Goal: Communication & Community: Answer question/provide support

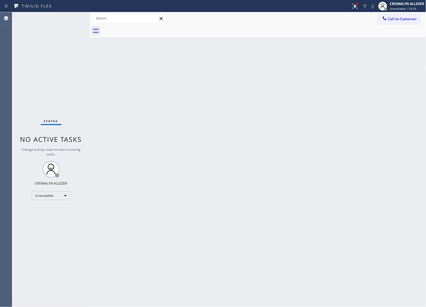
click at [399, 22] on button "Call to Customer" at bounding box center [400, 19] width 42 height 11
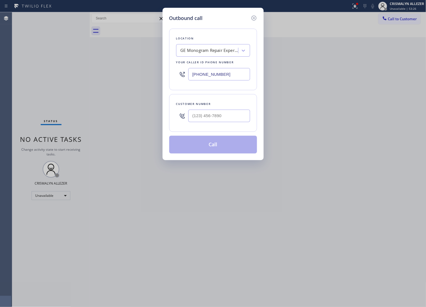
paste input "text"
drag, startPoint x: 242, startPoint y: 77, endPoint x: 90, endPoint y: 72, distance: 152.3
click at [91, 72] on div "Outbound call Location GE Monogram Repair Expert [GEOGRAPHIC_DATA] Your caller …" at bounding box center [213, 153] width 426 height 307
type input "[PHONE_NUMBER]"
click at [218, 111] on input "(___) ___-____" at bounding box center [219, 115] width 62 height 12
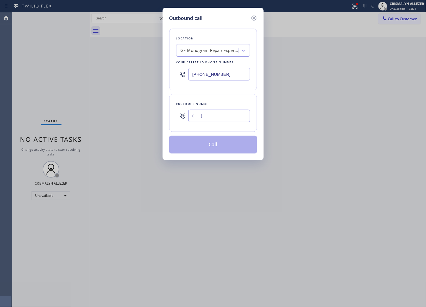
paste input "760) 792-8336"
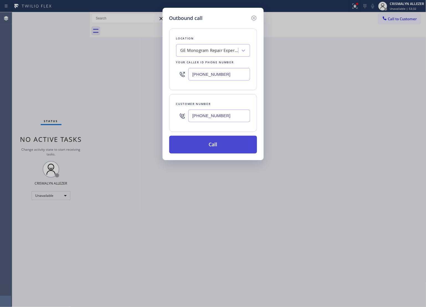
type input "[PHONE_NUMBER]"
click at [208, 151] on button "Call" at bounding box center [213, 145] width 88 height 18
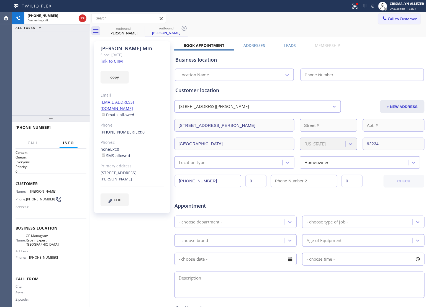
type input "[PHONE_NUMBER]"
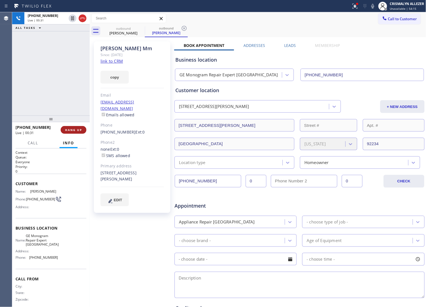
click at [76, 132] on button "HANG UP" at bounding box center [74, 130] width 26 height 8
click at [76, 132] on button "COMPLETE" at bounding box center [72, 130] width 28 height 8
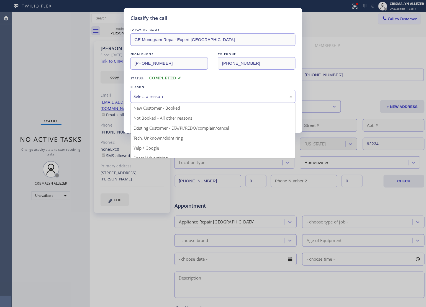
click at [186, 94] on div "Select a reason" at bounding box center [213, 96] width 159 height 6
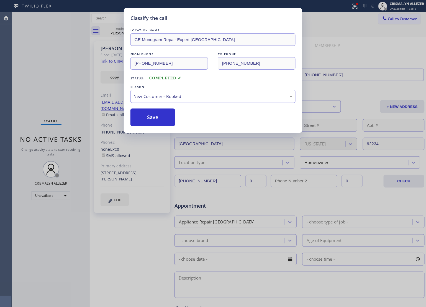
click at [200, 98] on div "New Customer - Booked" at bounding box center [213, 96] width 159 height 6
click at [146, 123] on button "Save" at bounding box center [153, 117] width 45 height 18
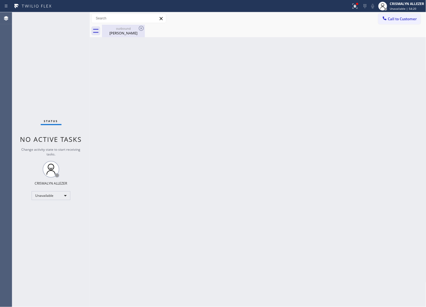
click at [119, 35] on div "[PERSON_NAME]" at bounding box center [124, 32] width 42 height 5
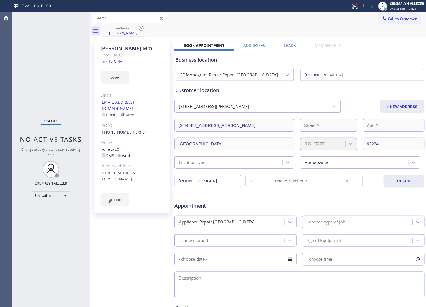
click at [141, 27] on icon at bounding box center [141, 28] width 7 height 7
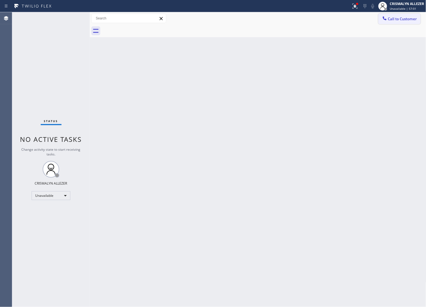
click at [401, 20] on span "Call to Customer" at bounding box center [402, 18] width 29 height 5
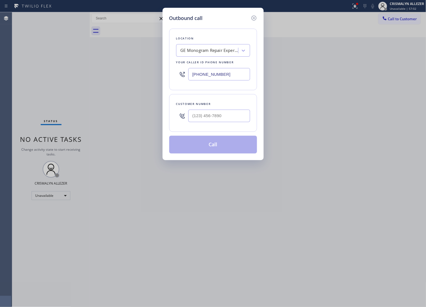
drag, startPoint x: 240, startPoint y: 75, endPoint x: 165, endPoint y: 78, distance: 75.2
click at [165, 78] on div "Outbound call Location GE Monogram Repair Expert [GEOGRAPHIC_DATA] Your caller …" at bounding box center [213, 84] width 101 height 152
paste input "284-8394"
type input "[PHONE_NUMBER]"
click at [227, 116] on input "(___) ___-____" at bounding box center [219, 115] width 62 height 12
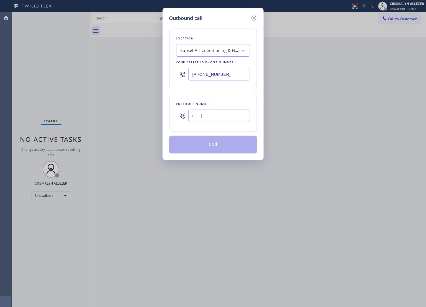
paste input "310) 625-2877"
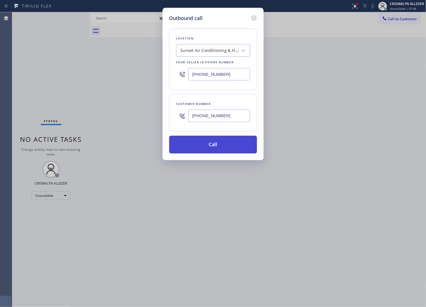
type input "[PHONE_NUMBER]"
click at [208, 150] on button "Call" at bounding box center [213, 145] width 88 height 18
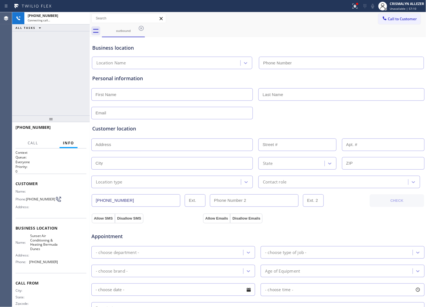
type input "[PHONE_NUMBER]"
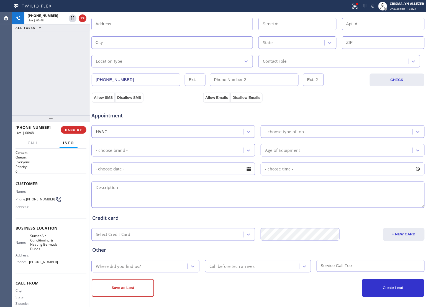
scroll to position [124, 0]
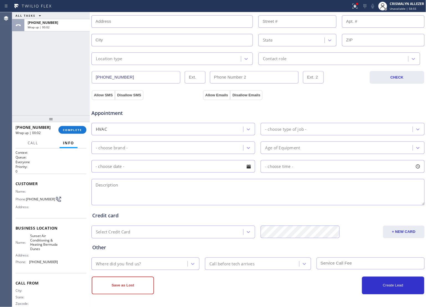
click at [68, 167] on h2 "Priority:" at bounding box center [51, 166] width 71 height 5
click at [69, 128] on span "COMPLETE" at bounding box center [72, 130] width 19 height 4
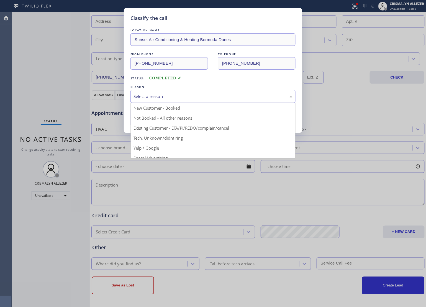
click at [192, 95] on div "Select a reason" at bounding box center [213, 96] width 159 height 6
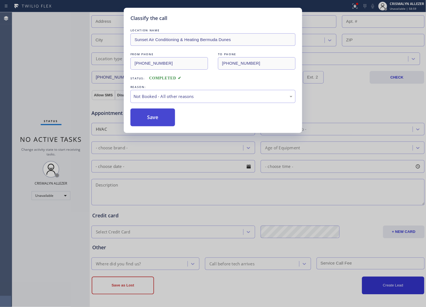
click at [160, 118] on button "Save" at bounding box center [153, 117] width 45 height 18
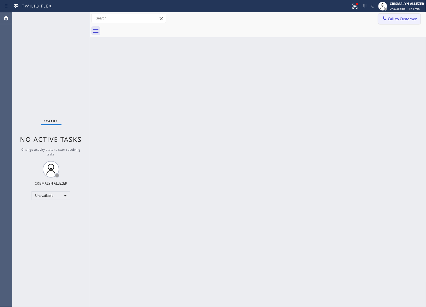
click at [409, 15] on button "Call to Customer" at bounding box center [400, 19] width 42 height 11
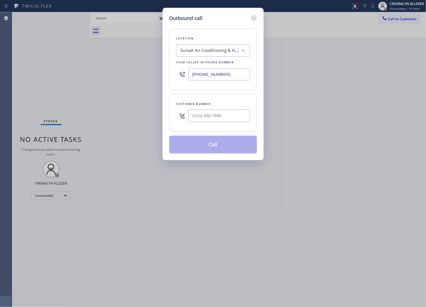
drag, startPoint x: 243, startPoint y: 78, endPoint x: 87, endPoint y: 81, distance: 155.8
click at [87, 81] on div "Outbound call Location Sunset Air Conditioning & Heating [GEOGRAPHIC_DATA] Dune…" at bounding box center [213, 153] width 426 height 307
paste input "609) 834-3073"
type input "[PHONE_NUMBER]"
click at [221, 111] on input "(___) ___-____" at bounding box center [219, 115] width 62 height 12
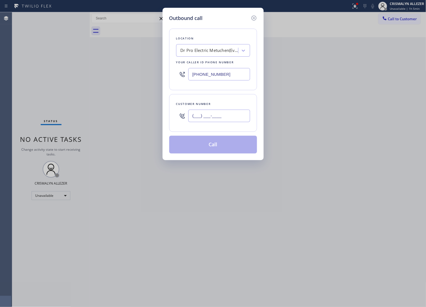
paste input "609) 915-4112"
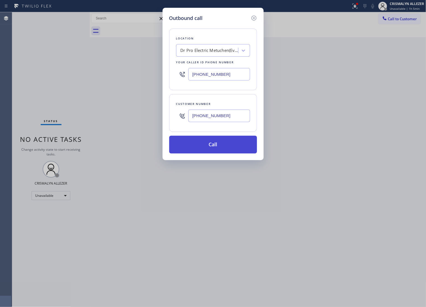
type input "[PHONE_NUMBER]"
click at [215, 147] on button "Call" at bounding box center [213, 145] width 88 height 18
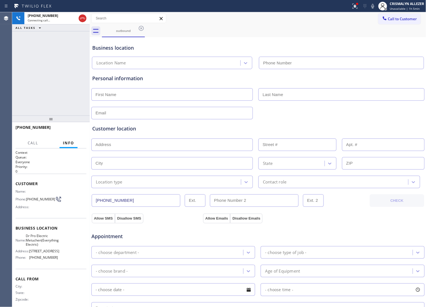
type input "[PHONE_NUMBER]"
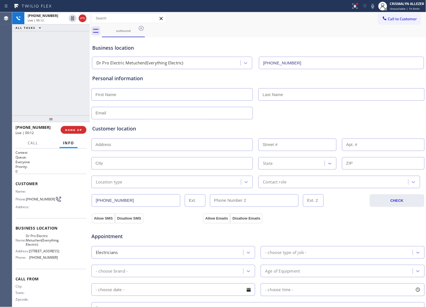
scroll to position [35, 0]
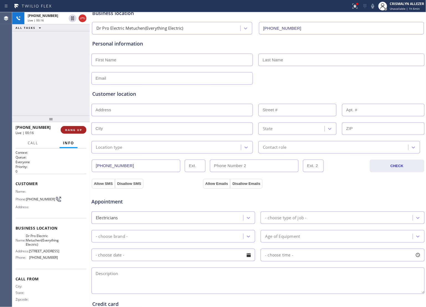
click at [74, 130] on span "HANG UP" at bounding box center [73, 130] width 17 height 4
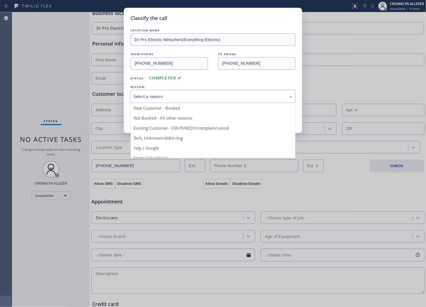
click at [207, 96] on div "Select a reason" at bounding box center [213, 96] width 159 height 6
click at [185, 100] on div "Existing Customer - ETA/PI/REDO/complain/cancel" at bounding box center [213, 96] width 159 height 6
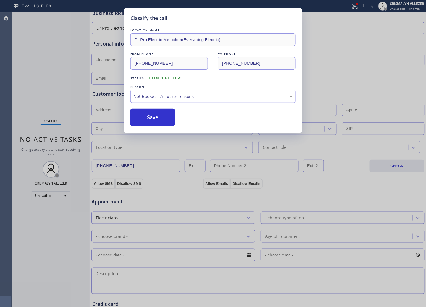
click at [160, 119] on button "Save" at bounding box center [153, 117] width 45 height 18
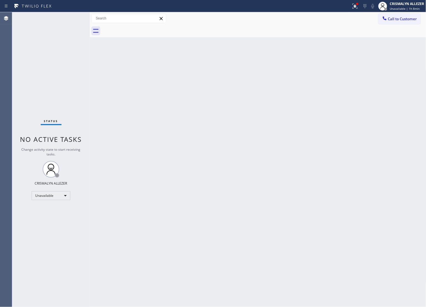
drag, startPoint x: 266, startPoint y: 129, endPoint x: 315, endPoint y: 89, distance: 62.6
click at [269, 127] on div "Back to Dashboard Change Sender ID Customers Technicians Select a contact Outbo…" at bounding box center [258, 159] width 337 height 294
click at [396, 22] on button "Call to Customer" at bounding box center [400, 19] width 42 height 11
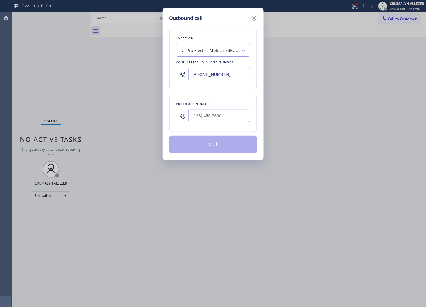
drag, startPoint x: 256, startPoint y: 78, endPoint x: 90, endPoint y: 74, distance: 166.1
click at [81, 75] on div "Outbound call Location Dr Pro Electric Metuchen(Everything Electric) Your calle…" at bounding box center [213, 153] width 426 height 307
click at [238, 83] on div at bounding box center [213, 74] width 74 height 18
click at [239, 73] on input "(___) ___-____" at bounding box center [219, 74] width 62 height 12
paste input "888) 859-4448"
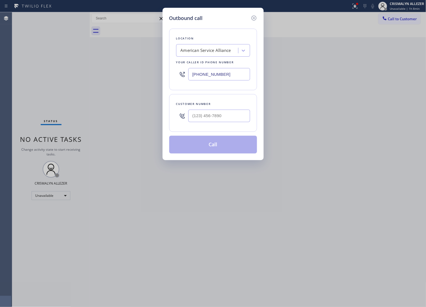
type input "[PHONE_NUMBER]"
click at [211, 118] on input "(___) ___-____" at bounding box center [219, 115] width 62 height 12
paste input "805) 469-8277"
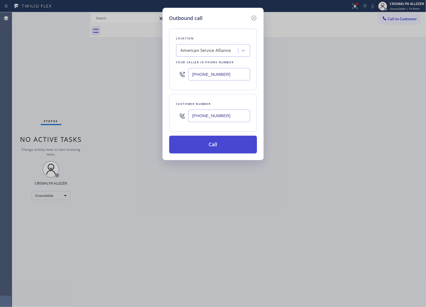
type input "[PHONE_NUMBER]"
click at [218, 144] on button "Call" at bounding box center [213, 145] width 88 height 18
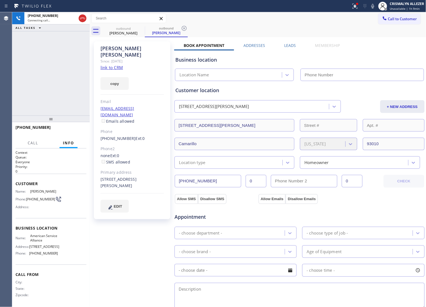
click at [110, 65] on link "link to CRM" at bounding box center [112, 68] width 22 height 6
type input "[PHONE_NUMBER]"
click at [67, 127] on button "HANG UP" at bounding box center [74, 130] width 26 height 8
click at [69, 131] on span "HANG UP" at bounding box center [73, 130] width 17 height 4
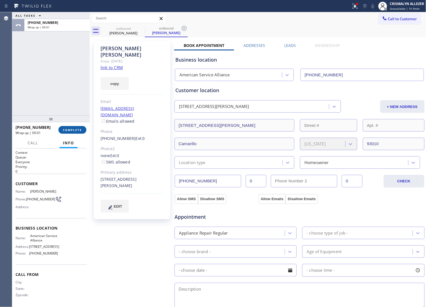
click at [74, 132] on button "COMPLETE" at bounding box center [72, 130] width 28 height 8
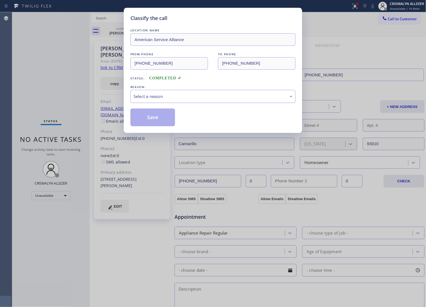
click at [221, 93] on div "Select a reason" at bounding box center [213, 96] width 159 height 6
click at [156, 114] on button "Save" at bounding box center [153, 117] width 45 height 18
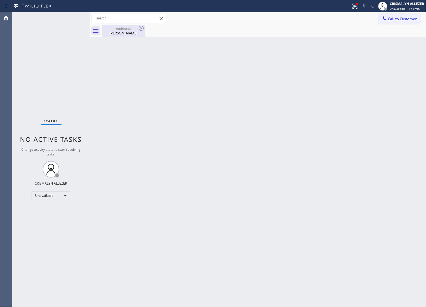
click at [124, 34] on div "[PERSON_NAME]" at bounding box center [124, 32] width 42 height 5
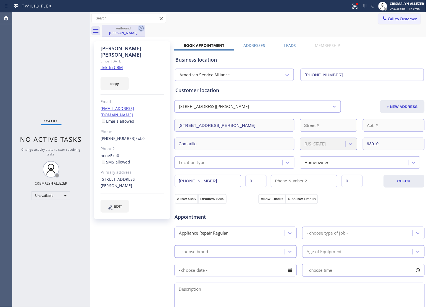
click at [140, 28] on icon at bounding box center [141, 28] width 7 height 7
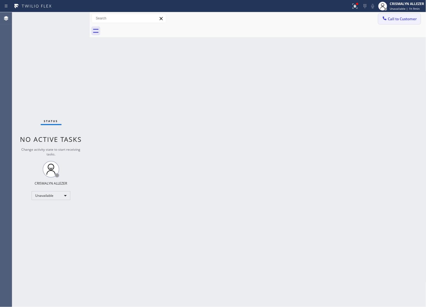
click at [403, 19] on span "Call to Customer" at bounding box center [402, 18] width 29 height 5
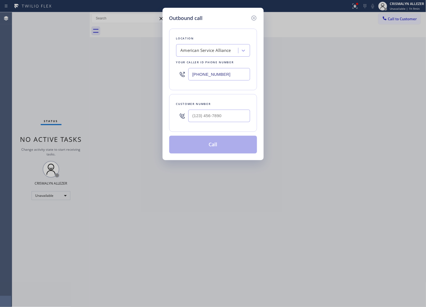
click at [240, 123] on div at bounding box center [219, 116] width 62 height 18
click at [239, 120] on input "(___) ___-____" at bounding box center [219, 115] width 62 height 12
paste input "805) 469-8277"
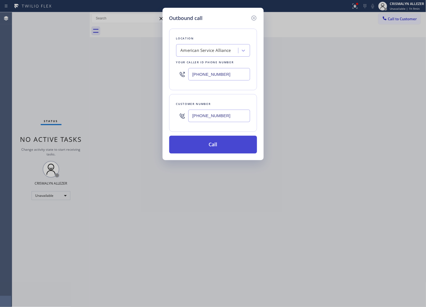
type input "[PHONE_NUMBER]"
click at [218, 149] on button "Call" at bounding box center [213, 145] width 88 height 18
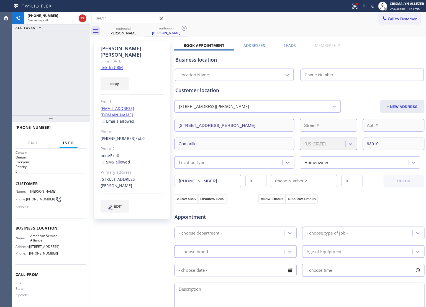
type input "[PHONE_NUMBER]"
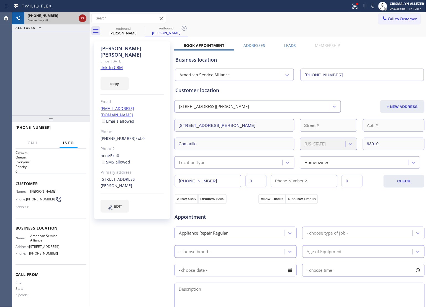
click at [79, 20] on icon at bounding box center [82, 18] width 7 height 7
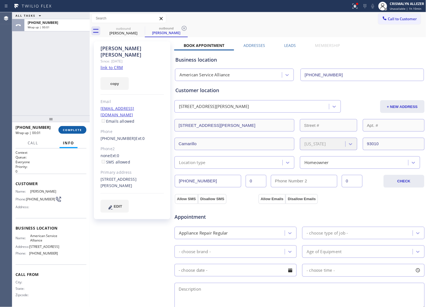
click at [71, 132] on button "COMPLETE" at bounding box center [72, 130] width 28 height 8
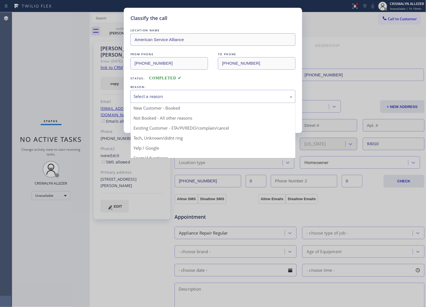
click at [212, 98] on div "Select a reason" at bounding box center [213, 96] width 159 height 6
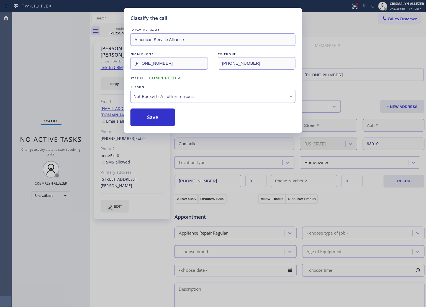
click at [162, 120] on button "Save" at bounding box center [153, 117] width 45 height 18
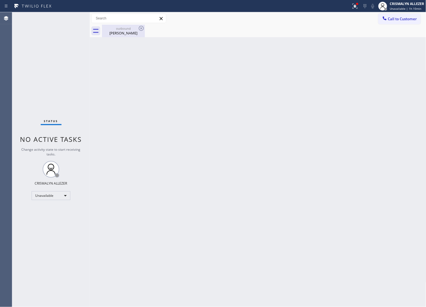
click at [124, 30] on div "outbound" at bounding box center [124, 28] width 42 height 4
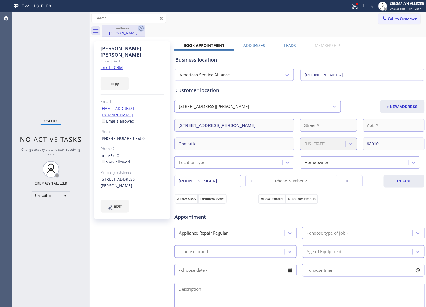
click at [143, 27] on icon at bounding box center [141, 28] width 5 height 5
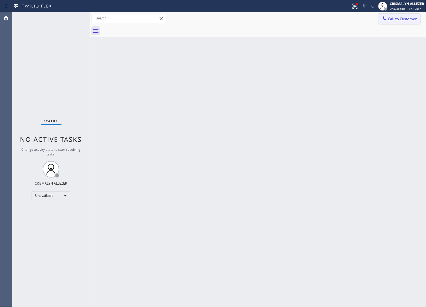
click at [403, 17] on span "Call to Customer" at bounding box center [402, 18] width 29 height 5
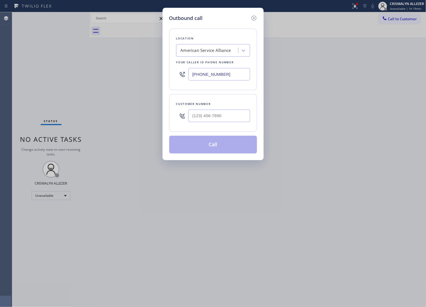
paste input "408) 675-7073"
drag, startPoint x: 235, startPoint y: 72, endPoint x: 124, endPoint y: 61, distance: 110.9
click at [102, 72] on div "Outbound call Location American Service Alliance Your caller id phone number [P…" at bounding box center [213, 153] width 426 height 307
type input "[PHONE_NUMBER]"
click at [232, 123] on div at bounding box center [219, 116] width 62 height 18
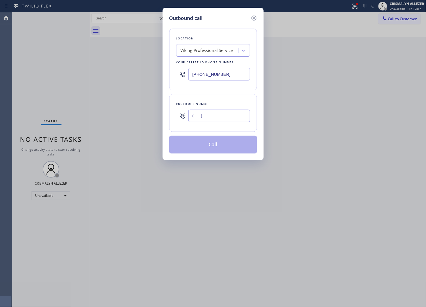
click at [234, 118] on input "(___) ___-____" at bounding box center [219, 115] width 62 height 12
paste input "650) 365-2950"
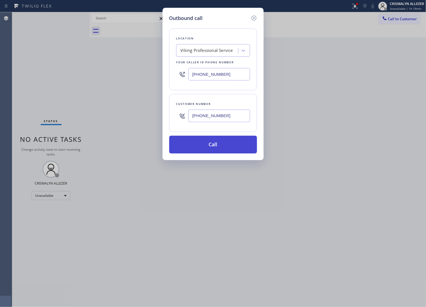
type input "[PHONE_NUMBER]"
click at [221, 147] on button "Call" at bounding box center [213, 145] width 88 height 18
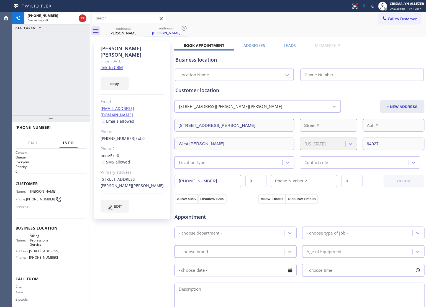
click at [101, 65] on link "link to CRM" at bounding box center [112, 68] width 22 height 6
type input "[PHONE_NUMBER]"
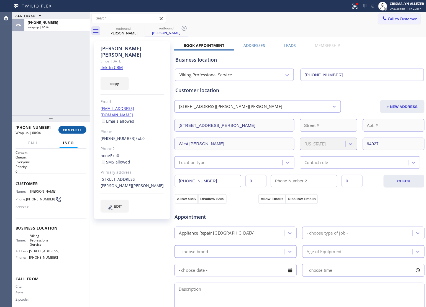
click at [71, 129] on span "COMPLETE" at bounding box center [72, 130] width 19 height 4
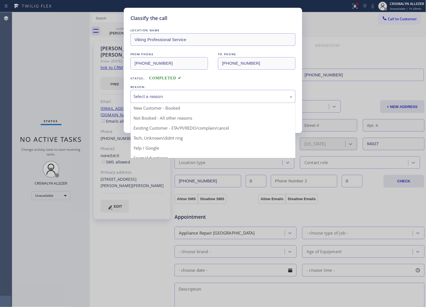
click at [208, 98] on div "Select a reason" at bounding box center [213, 96] width 159 height 6
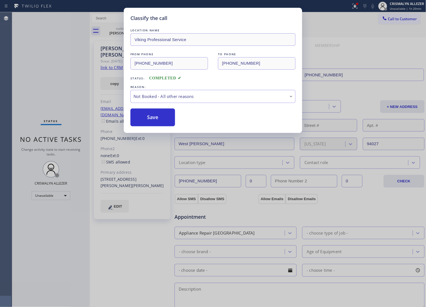
click at [157, 119] on button "Save" at bounding box center [153, 117] width 45 height 18
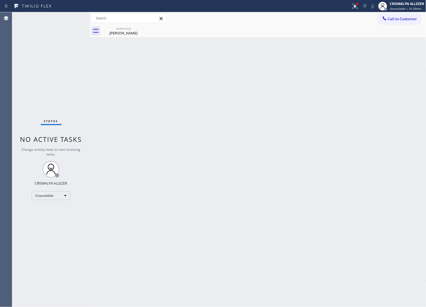
drag, startPoint x: 305, startPoint y: 167, endPoint x: 311, endPoint y: 160, distance: 9.3
click at [309, 162] on div "Back to Dashboard Change Sender ID Customers Technicians Select a contact Outbo…" at bounding box center [258, 159] width 337 height 294
click at [411, 17] on span "Call to Customer" at bounding box center [402, 18] width 29 height 5
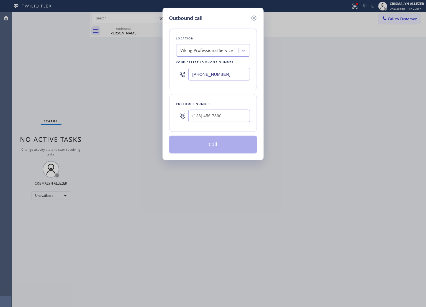
drag, startPoint x: 245, startPoint y: 74, endPoint x: 151, endPoint y: 98, distance: 96.5
click at [50, 73] on div "Outbound call Location Viking Professional Service Your caller id phone number …" at bounding box center [213, 153] width 426 height 307
paste input "833) 361-5819"
type input "[PHONE_NUMBER]"
click at [217, 114] on input "(___) ___-____" at bounding box center [219, 115] width 62 height 12
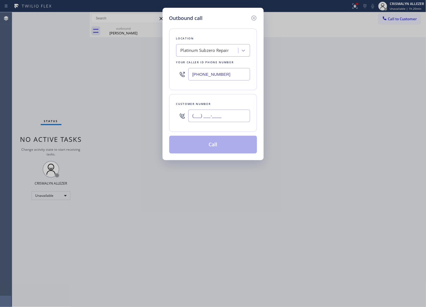
paste input "310) 524-8543"
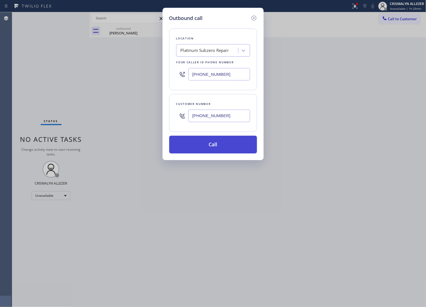
type input "[PHONE_NUMBER]"
click at [214, 142] on button "Call" at bounding box center [213, 145] width 88 height 18
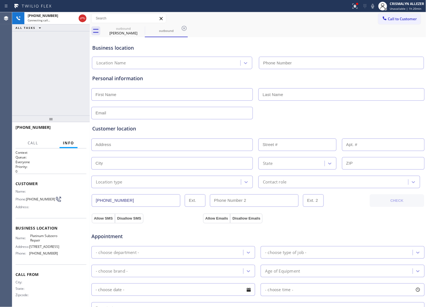
type input "[PHONE_NUMBER]"
drag, startPoint x: 121, startPoint y: 27, endPoint x: 132, endPoint y: 30, distance: 10.7
click at [121, 27] on div "outbound" at bounding box center [124, 28] width 42 height 4
type input "[PHONE_NUMBER]"
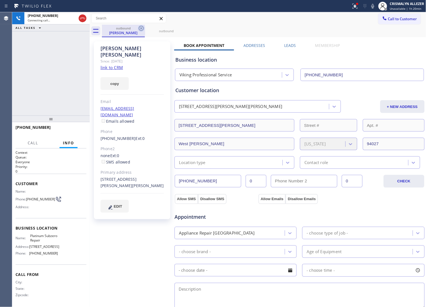
click at [142, 27] on icon at bounding box center [141, 28] width 7 height 7
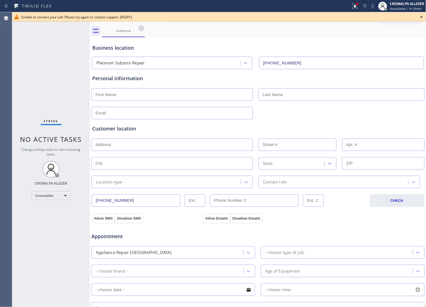
click at [424, 15] on icon at bounding box center [422, 17] width 7 height 7
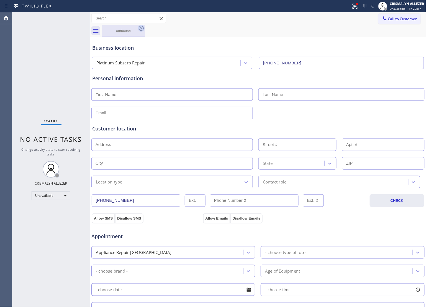
click at [141, 27] on icon at bounding box center [141, 28] width 7 height 7
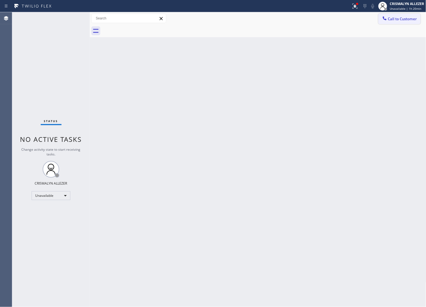
click at [408, 16] on button "Call to Customer" at bounding box center [400, 19] width 42 height 11
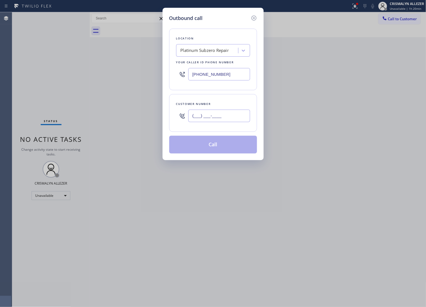
click at [229, 114] on input "(___) ___-____" at bounding box center [219, 115] width 62 height 12
paste input "310) 524-8543"
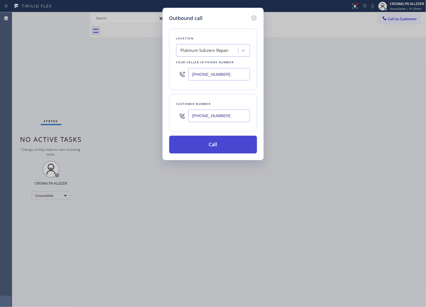
type input "[PHONE_NUMBER]"
click at [224, 152] on button "Call" at bounding box center [213, 145] width 88 height 18
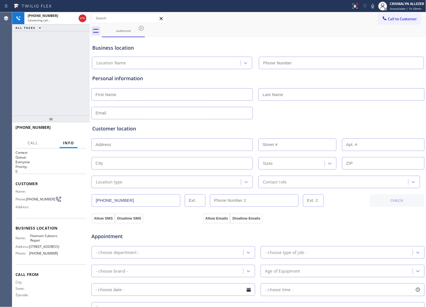
type input "[PHONE_NUMBER]"
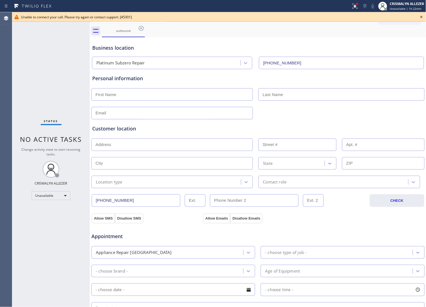
click at [423, 15] on icon at bounding box center [422, 17] width 7 height 7
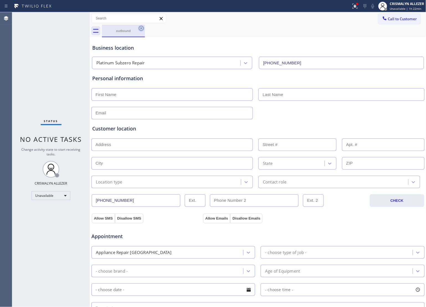
click at [141, 29] on icon at bounding box center [141, 28] width 7 height 7
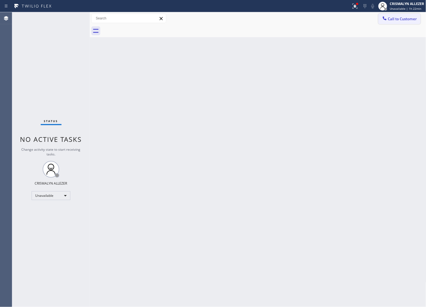
click at [398, 21] on button "Call to Customer" at bounding box center [400, 19] width 42 height 11
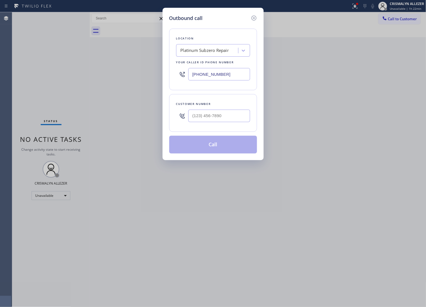
drag, startPoint x: 182, startPoint y: 75, endPoint x: 58, endPoint y: 71, distance: 123.1
click at [59, 73] on div "Outbound call Location Platinum Subzero Repair Your caller id phone number [PHO…" at bounding box center [213, 153] width 426 height 307
paste input "760) 642-2948"
type input "[PHONE_NUMBER]"
click at [236, 118] on input "(___) ___-____" at bounding box center [219, 115] width 62 height 12
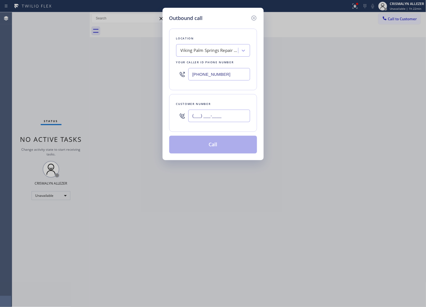
paste input "303) 931-6365"
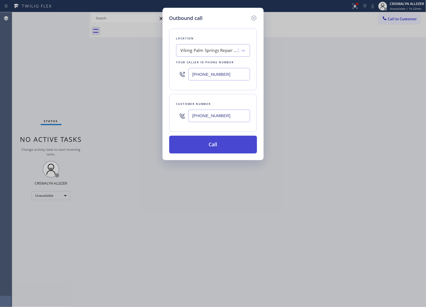
type input "[PHONE_NUMBER]"
click at [214, 149] on button "Call" at bounding box center [213, 145] width 88 height 18
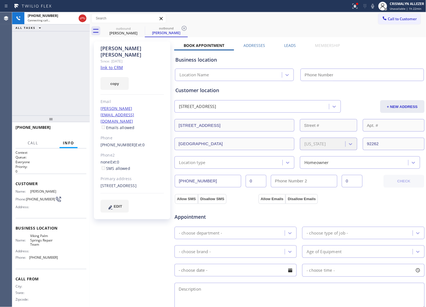
click at [109, 65] on link "link to CRM" at bounding box center [112, 68] width 22 height 6
type input "[PHONE_NUMBER]"
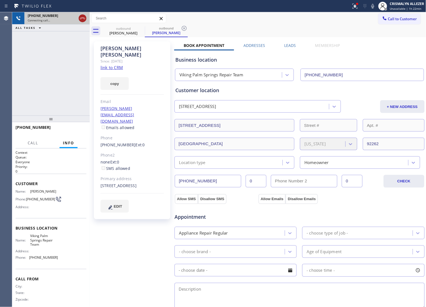
click at [80, 17] on icon at bounding box center [82, 18] width 7 height 7
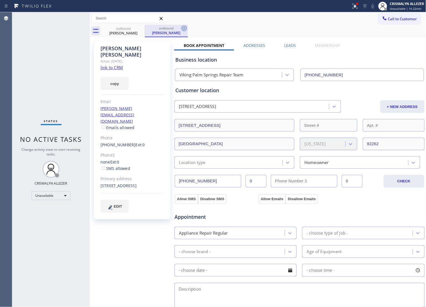
click at [184, 28] on icon at bounding box center [184, 28] width 5 height 5
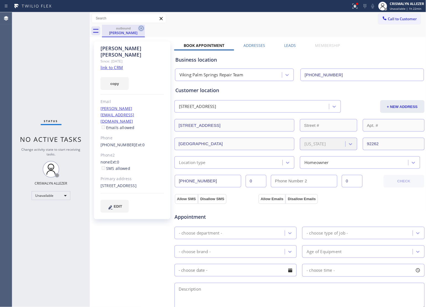
click at [142, 28] on icon at bounding box center [141, 28] width 5 height 5
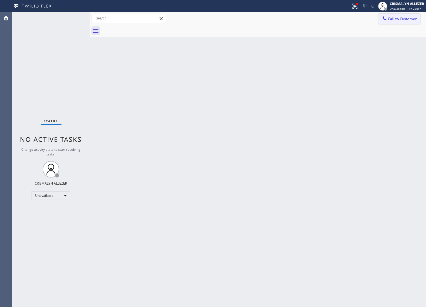
click at [389, 20] on span "Call to Customer" at bounding box center [402, 18] width 29 height 5
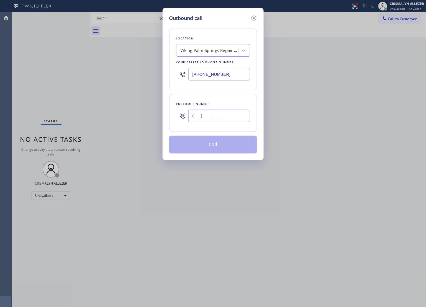
click at [237, 115] on input "(___) ___-____" at bounding box center [219, 115] width 62 height 12
paste input "713) 240-3958"
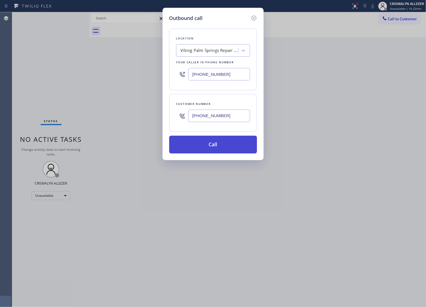
type input "[PHONE_NUMBER]"
click at [217, 148] on button "Call" at bounding box center [213, 145] width 88 height 18
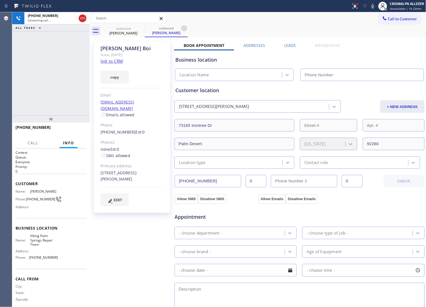
click at [114, 62] on link "link to CRM" at bounding box center [112, 61] width 22 height 6
type input "[PHONE_NUMBER]"
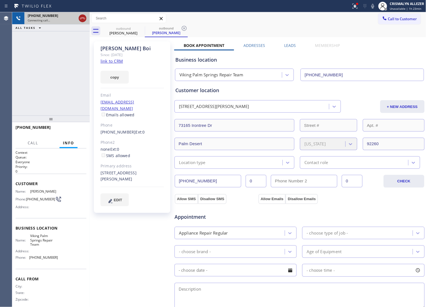
click at [83, 19] on icon at bounding box center [82, 18] width 7 height 7
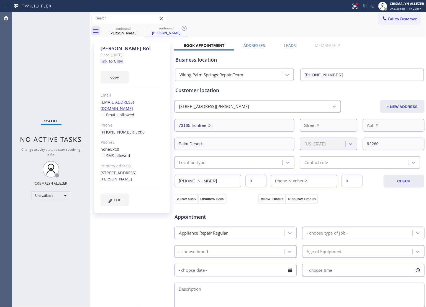
drag, startPoint x: 185, startPoint y: 28, endPoint x: 179, endPoint y: 28, distance: 5.3
click at [185, 28] on icon at bounding box center [184, 28] width 5 height 5
click at [141, 28] on icon at bounding box center [141, 28] width 7 height 7
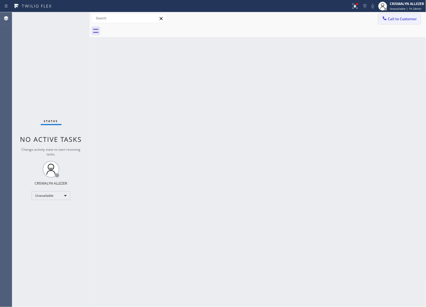
click at [403, 23] on button "Call to Customer" at bounding box center [400, 19] width 42 height 11
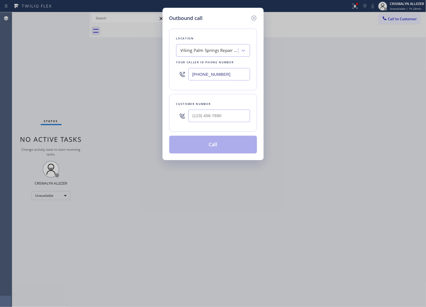
drag, startPoint x: 234, startPoint y: 71, endPoint x: 90, endPoint y: 63, distance: 143.8
click at [126, 68] on div "Outbound call Location [GEOGRAPHIC_DATA] Repair Team Your caller id phone numbe…" at bounding box center [213, 153] width 426 height 307
paste input "917) 624-9654"
type input "[PHONE_NUMBER]"
click at [222, 119] on input "(___) ___-____" at bounding box center [219, 115] width 62 height 12
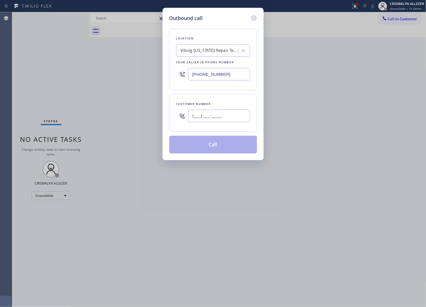
paste input "917) 719-6632"
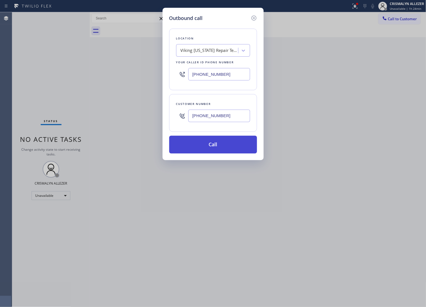
type input "[PHONE_NUMBER]"
click at [218, 147] on button "Call" at bounding box center [213, 145] width 88 height 18
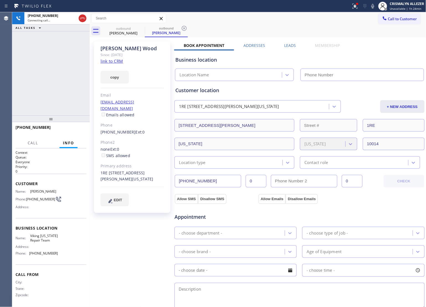
click at [114, 59] on link "link to CRM" at bounding box center [112, 61] width 22 height 6
type input "[PHONE_NUMBER]"
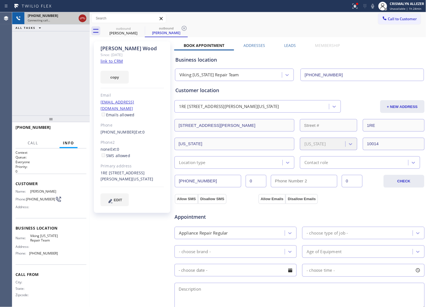
click at [85, 17] on icon at bounding box center [82, 18] width 5 height 2
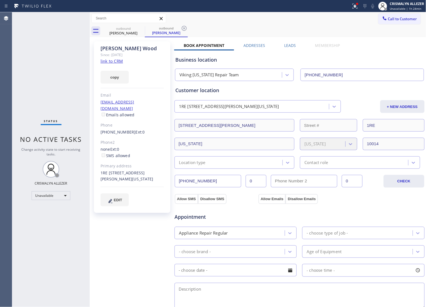
drag, startPoint x: 186, startPoint y: 27, endPoint x: 154, endPoint y: 30, distance: 31.7
click at [186, 27] on icon at bounding box center [184, 28] width 7 height 7
click at [143, 28] on icon at bounding box center [141, 28] width 5 height 5
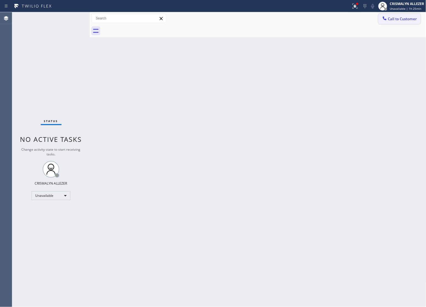
drag, startPoint x: 403, startPoint y: 20, endPoint x: 291, endPoint y: 85, distance: 128.9
click at [402, 20] on span "Call to Customer" at bounding box center [402, 18] width 29 height 5
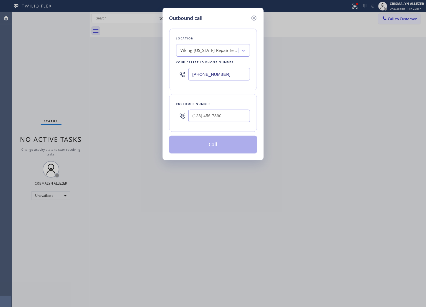
paste input "818) 938-8113"
drag, startPoint x: 239, startPoint y: 75, endPoint x: 78, endPoint y: 71, distance: 161.7
click at [78, 71] on div "Outbound call Location Viking [US_STATE] Repair Team Your caller id phone numbe…" at bounding box center [213, 153] width 426 height 307
type input "[PHONE_NUMBER]"
click at [217, 115] on input "(___) ___-____" at bounding box center [219, 115] width 62 height 12
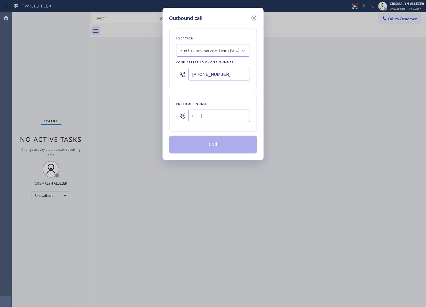
paste input "303) 932-5268"
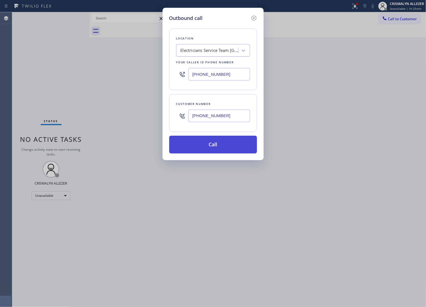
type input "[PHONE_NUMBER]"
click at [216, 146] on button "Call" at bounding box center [213, 145] width 88 height 18
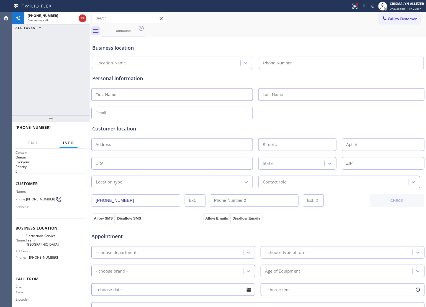
type input "[PHONE_NUMBER]"
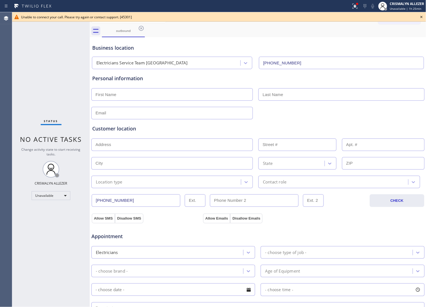
click at [213, 50] on div "Business location" at bounding box center [258, 47] width 332 height 7
click at [422, 16] on icon at bounding box center [422, 17] width 7 height 7
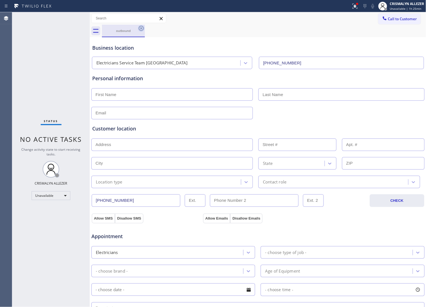
click at [138, 28] on icon at bounding box center [141, 28] width 7 height 7
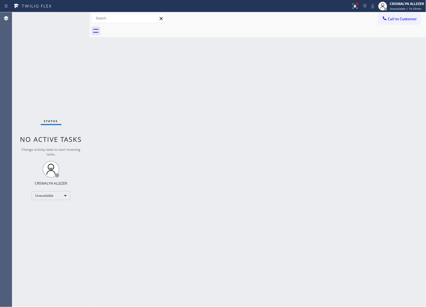
click at [398, 25] on div at bounding box center [264, 31] width 325 height 12
drag, startPoint x: 399, startPoint y: 20, endPoint x: 311, endPoint y: 69, distance: 101.0
click at [398, 21] on span "Call to Customer" at bounding box center [402, 18] width 29 height 5
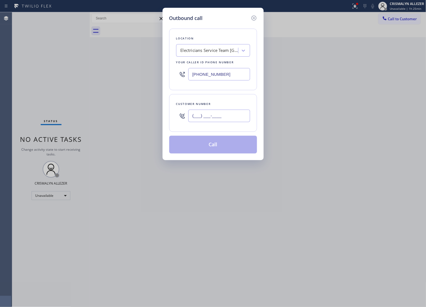
click at [225, 118] on input "(___) ___-____" at bounding box center [219, 115] width 62 height 12
paste input "303) 932-5268"
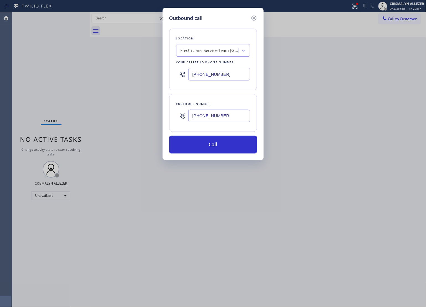
type input "[PHONE_NUMBER]"
click at [220, 155] on div "Outbound call Location Electricians Service Team [GEOGRAPHIC_DATA] Your caller …" at bounding box center [213, 84] width 101 height 152
click at [223, 146] on button "Call" at bounding box center [213, 145] width 88 height 18
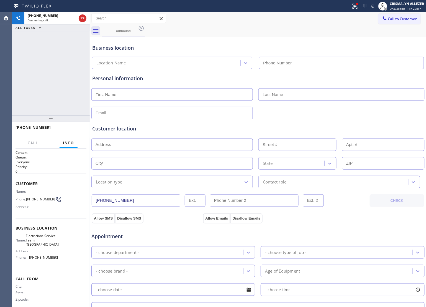
type input "[PHONE_NUMBER]"
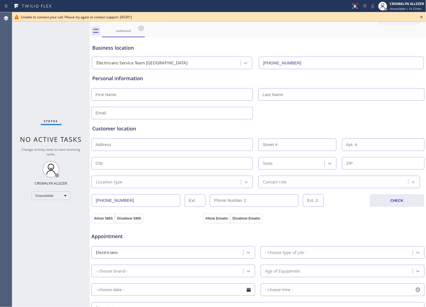
click at [422, 17] on icon at bounding box center [422, 17] width 2 height 2
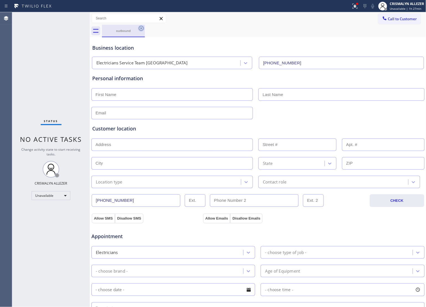
click at [141, 28] on icon at bounding box center [141, 28] width 7 height 7
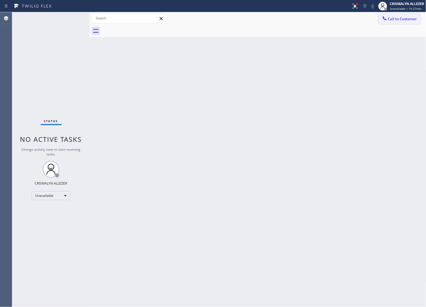
drag, startPoint x: 420, startPoint y: 18, endPoint x: 394, endPoint y: 29, distance: 28.7
click at [419, 19] on button "Call to Customer" at bounding box center [400, 19] width 42 height 11
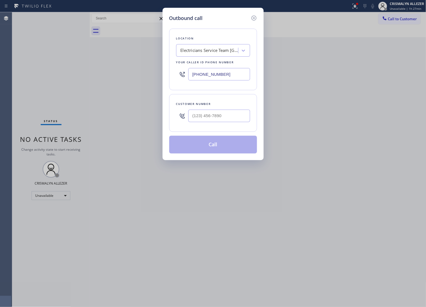
drag, startPoint x: 232, startPoint y: 75, endPoint x: 82, endPoint y: 72, distance: 149.5
click at [111, 73] on div "Outbound call Location Electricians Service Team [GEOGRAPHIC_DATA] Your caller …" at bounding box center [213, 153] width 426 height 307
paste input "657) 261-8524"
type input "[PHONE_NUMBER]"
click at [235, 119] on input "(___) ___-____" at bounding box center [219, 115] width 62 height 12
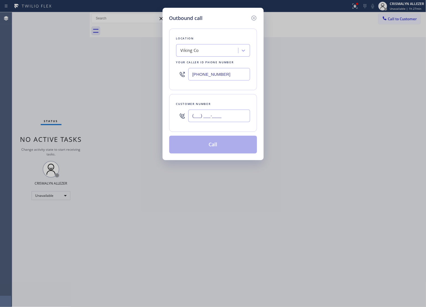
paste input "626) 410-8663"
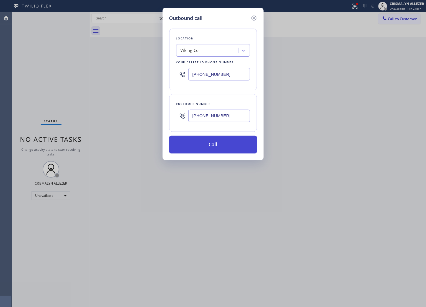
type input "[PHONE_NUMBER]"
click at [220, 144] on button "Call" at bounding box center [213, 145] width 88 height 18
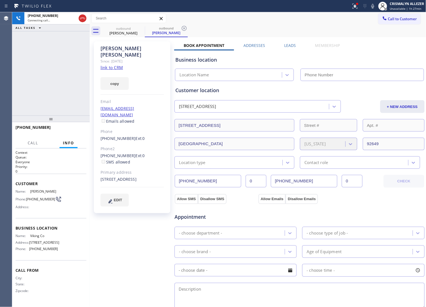
type input "[PHONE_NUMBER]"
click at [109, 58] on div "Since: [DATE]" at bounding box center [132, 61] width 63 height 6
click at [110, 65] on link "link to CRM" at bounding box center [112, 68] width 22 height 6
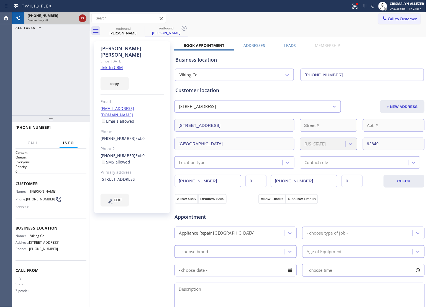
click at [84, 18] on icon at bounding box center [82, 18] width 7 height 7
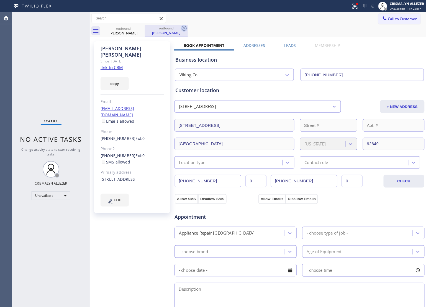
click at [186, 28] on icon at bounding box center [184, 28] width 7 height 7
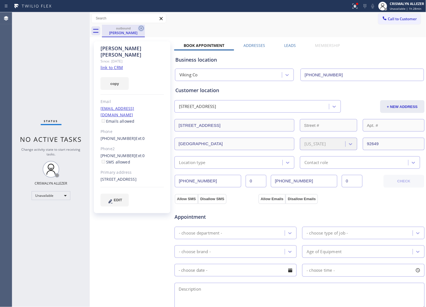
click at [142, 28] on icon at bounding box center [141, 28] width 7 height 7
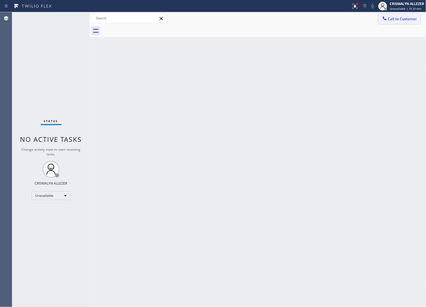
click at [397, 17] on span "Call to Customer" at bounding box center [402, 18] width 29 height 5
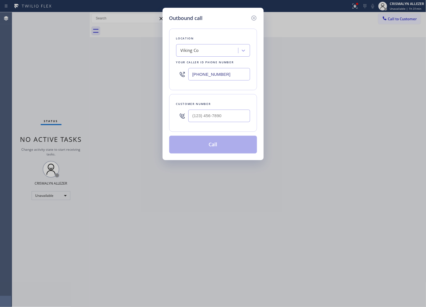
drag, startPoint x: 225, startPoint y: 74, endPoint x: 7, endPoint y: 72, distance: 217.6
click at [16, 75] on div "Outbound call Location Viking Co Your caller id phone number [PHONE_NUMBER] Cus…" at bounding box center [213, 153] width 426 height 307
paste input "424) 610-9046"
type input "[PHONE_NUMBER]"
click at [225, 111] on input "(___) ___-____" at bounding box center [219, 115] width 62 height 12
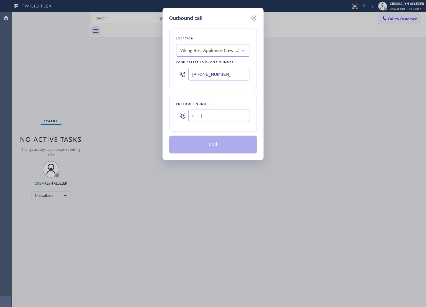
paste input "650) 476-6504"
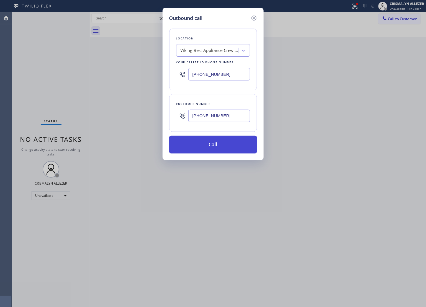
type input "[PHONE_NUMBER]"
click at [221, 148] on button "Call" at bounding box center [213, 145] width 88 height 18
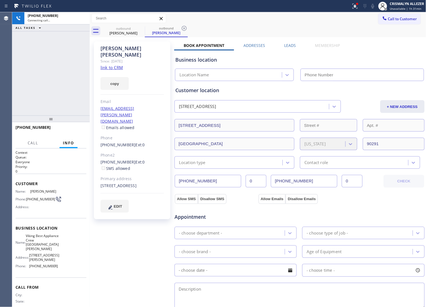
click at [114, 65] on link "link to CRM" at bounding box center [112, 68] width 22 height 6
type input "[PHONE_NUMBER]"
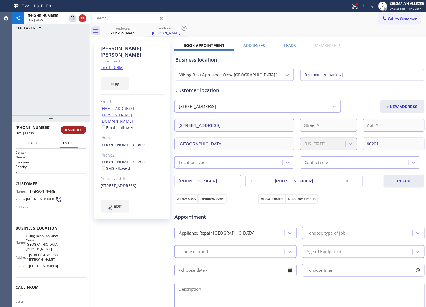
click at [68, 129] on span "HANG UP" at bounding box center [73, 130] width 17 height 4
click at [68, 129] on span "COMPLETE" at bounding box center [72, 130] width 19 height 4
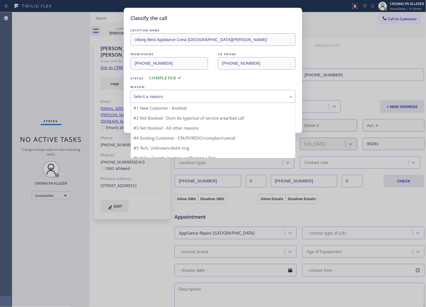
click at [195, 93] on div "Select a reason" at bounding box center [213, 96] width 159 height 6
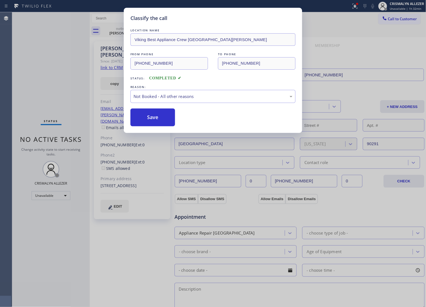
click at [151, 118] on button "Save" at bounding box center [153, 117] width 45 height 18
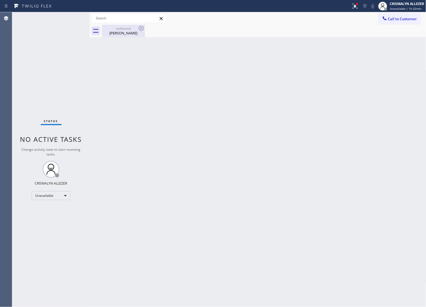
click at [119, 31] on div "[PERSON_NAME]" at bounding box center [124, 32] width 42 height 5
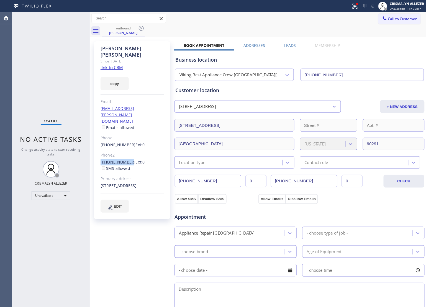
drag, startPoint x: 100, startPoint y: 141, endPoint x: 126, endPoint y: 141, distance: 26.3
click at [126, 141] on div "[PERSON_NAME] Since: [DATE] link to CRM copy Email [EMAIL_ADDRESS][PERSON_NAME]…" at bounding box center [132, 130] width 77 height 178
copy link "(917) 710-546"
drag, startPoint x: 136, startPoint y: 131, endPoint x: 130, endPoint y: 136, distance: 8.6
click at [134, 133] on div "[PERSON_NAME] Since: [DATE] link to CRM copy Email [EMAIL_ADDRESS][PERSON_NAME]…" at bounding box center [132, 130] width 77 height 178
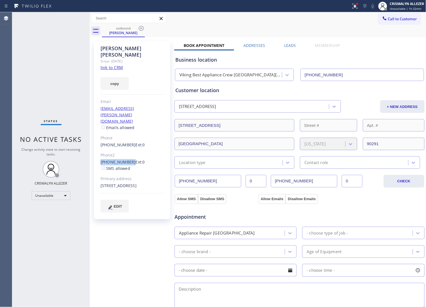
drag, startPoint x: 98, startPoint y: 142, endPoint x: 128, endPoint y: 145, distance: 29.8
click at [128, 145] on div "[PERSON_NAME] Since: [DATE] link to CRM copy Email [EMAIL_ADDRESS][PERSON_NAME]…" at bounding box center [132, 130] width 77 height 178
copy link "[PHONE_NUMBER]"
click at [139, 27] on icon at bounding box center [141, 28] width 5 height 5
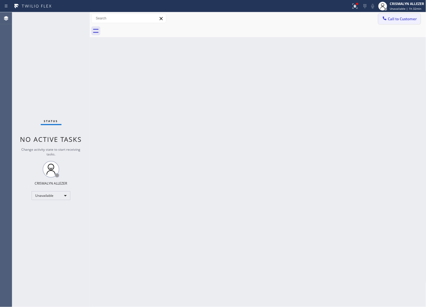
drag, startPoint x: 415, startPoint y: 16, endPoint x: 379, endPoint y: 35, distance: 41.0
click at [414, 17] on button "Call to Customer" at bounding box center [400, 19] width 42 height 11
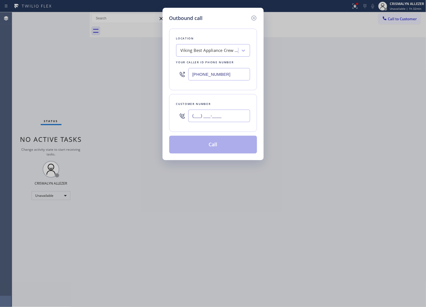
click at [231, 112] on input "(___) ___-____" at bounding box center [219, 115] width 62 height 12
paste input "917) 710-5463"
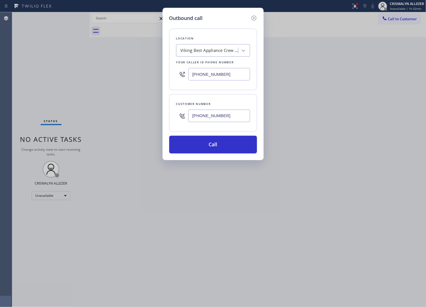
type input "[PHONE_NUMBER]"
click at [217, 144] on button "Call" at bounding box center [213, 145] width 88 height 18
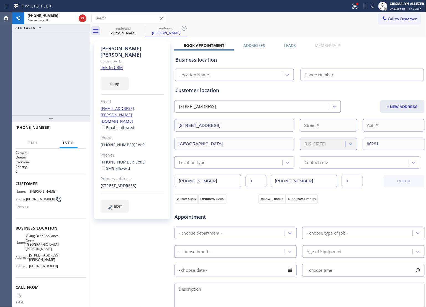
type input "[PHONE_NUMBER]"
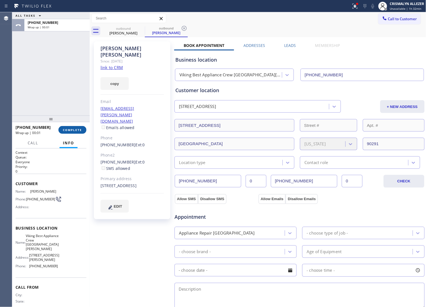
click at [72, 128] on span "COMPLETE" at bounding box center [72, 130] width 19 height 4
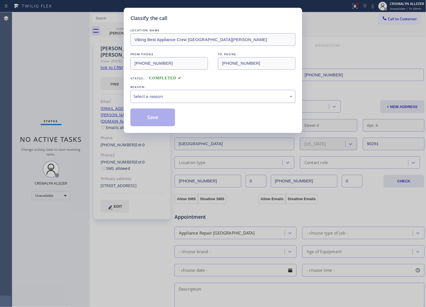
click at [218, 99] on div "Select a reason" at bounding box center [213, 96] width 159 height 6
click at [163, 122] on button "Save" at bounding box center [153, 117] width 45 height 18
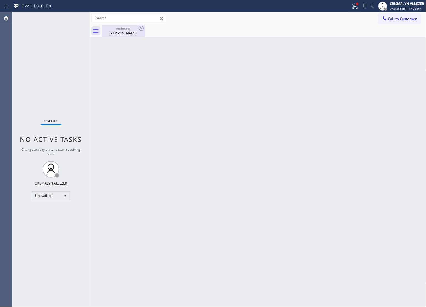
click at [126, 34] on div "[PERSON_NAME]" at bounding box center [124, 32] width 42 height 5
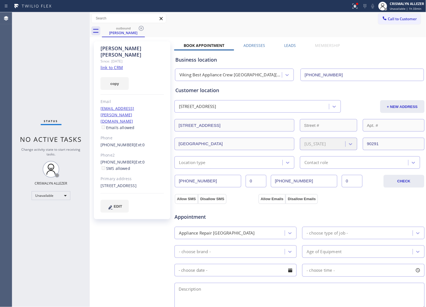
click at [291, 47] on label "Leads" at bounding box center [291, 45] width 12 height 5
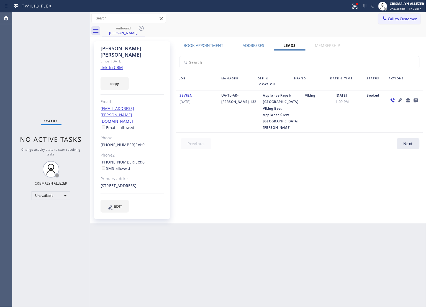
click at [415, 100] on icon at bounding box center [416, 100] width 4 height 4
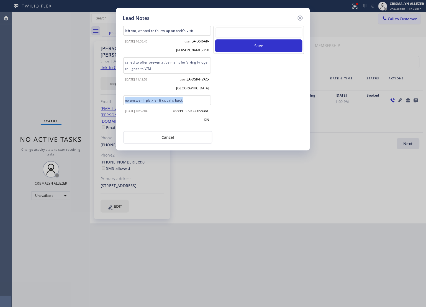
drag, startPoint x: 193, startPoint y: 101, endPoint x: 123, endPoint y: 103, distance: 70.4
click at [123, 103] on div "no answer | pls xfer if cx calls back" at bounding box center [167, 100] width 91 height 10
copy div "no answer | pls xfer if cx calls back"
click at [255, 35] on textarea at bounding box center [258, 32] width 87 height 10
paste textarea "no answer | pls xfer if cx calls back"
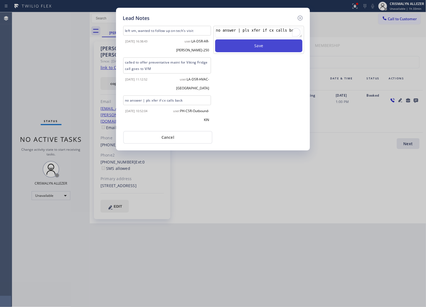
type textarea "no answer | pls xfer if cx calls back"
click at [261, 49] on button "Save" at bounding box center [258, 45] width 87 height 13
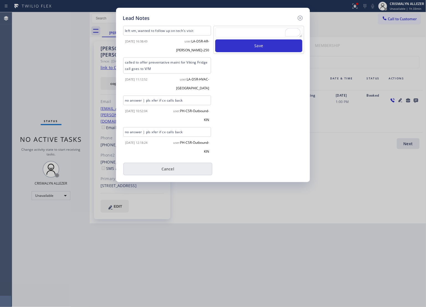
click at [175, 135] on div "no answer | pls xfer if cx calls back" at bounding box center [167, 132] width 88 height 10
click at [172, 169] on button "Cancel" at bounding box center [167, 168] width 89 height 13
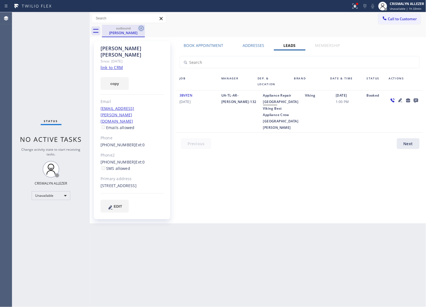
click at [140, 29] on icon at bounding box center [141, 28] width 7 height 7
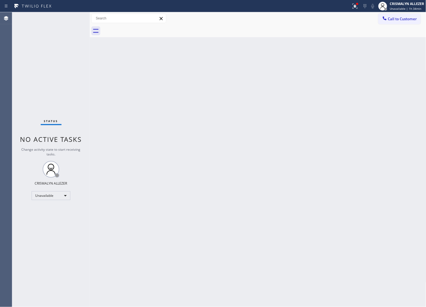
drag, startPoint x: 347, startPoint y: 127, endPoint x: 370, endPoint y: 61, distance: 69.5
click at [347, 124] on div "Back to Dashboard Change Sender ID Customers Technicians Select a contact Outbo…" at bounding box center [258, 159] width 337 height 294
click at [395, 21] on span "Call to Customer" at bounding box center [402, 18] width 29 height 5
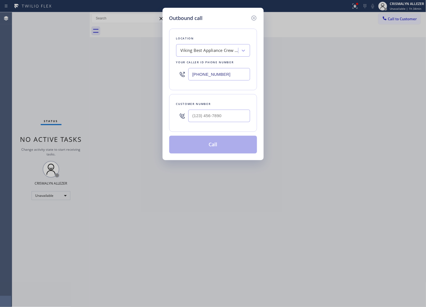
drag, startPoint x: 237, startPoint y: 76, endPoint x: 118, endPoint y: 69, distance: 119.4
click at [119, 70] on div "Outbound call Location Viking Best Appliance Crew [GEOGRAPHIC_DATA][PERSON_NAME…" at bounding box center [213, 153] width 426 height 307
paste input "813) 750-010"
type input "[PHONE_NUMBER]"
click at [226, 116] on input "(___) ___-____" at bounding box center [219, 115] width 62 height 12
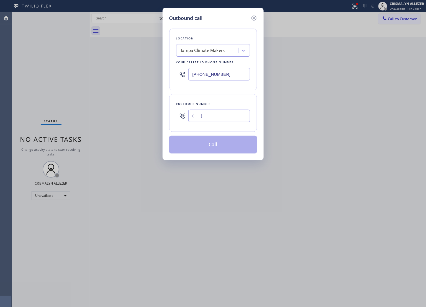
paste input "656) 225-2583"
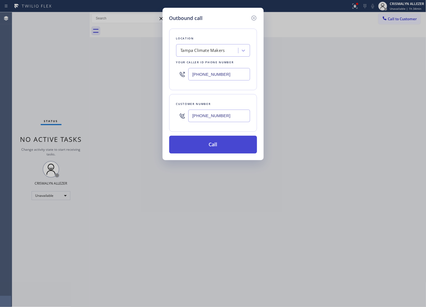
type input "[PHONE_NUMBER]"
click at [213, 152] on button "Call" at bounding box center [213, 145] width 88 height 18
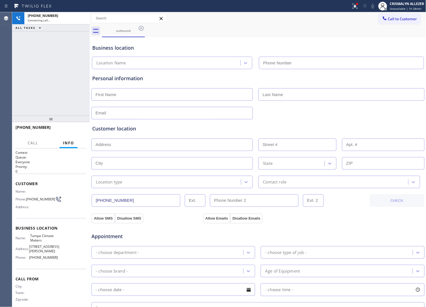
type input "[PHONE_NUMBER]"
click at [70, 130] on span "HANG UP" at bounding box center [73, 130] width 17 height 4
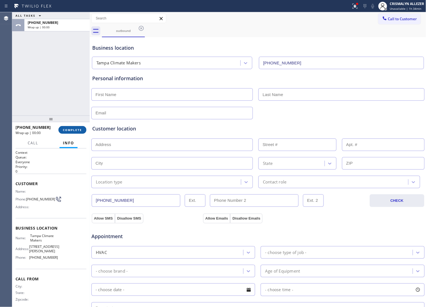
click at [70, 130] on span "COMPLETE" at bounding box center [72, 130] width 19 height 4
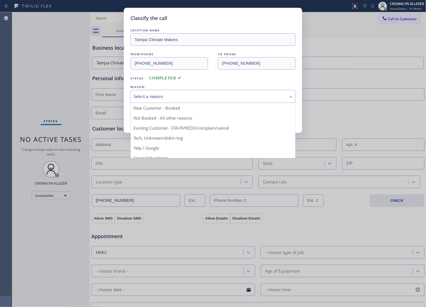
click at [198, 96] on div "Select a reason" at bounding box center [213, 96] width 159 height 6
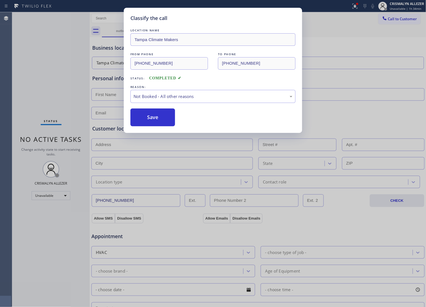
click at [149, 117] on button "Save" at bounding box center [153, 117] width 45 height 18
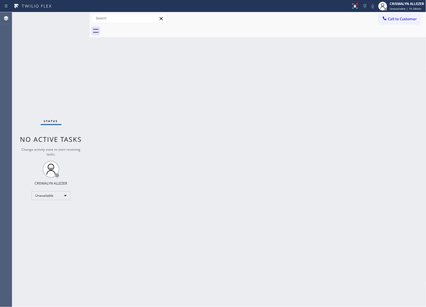
click at [243, 110] on div "Back to Dashboard Change Sender ID Customers Technicians Select a contact Outbo…" at bounding box center [258, 159] width 337 height 294
drag, startPoint x: 396, startPoint y: 21, endPoint x: 315, endPoint y: 56, distance: 88.3
click at [396, 20] on span "Call to Customer" at bounding box center [402, 18] width 29 height 5
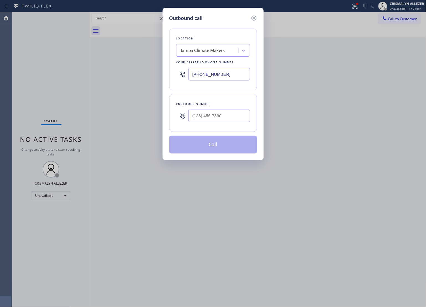
drag, startPoint x: 162, startPoint y: 73, endPoint x: 150, endPoint y: 73, distance: 12.5
click at [123, 72] on div "Outbound call Location [GEOGRAPHIC_DATA] Climate Makers Your caller id phone nu…" at bounding box center [213, 153] width 426 height 307
paste input "55) 999-4417"
type input "[PHONE_NUMBER]"
click at [210, 121] on input "(___) ___-____" at bounding box center [219, 115] width 62 height 12
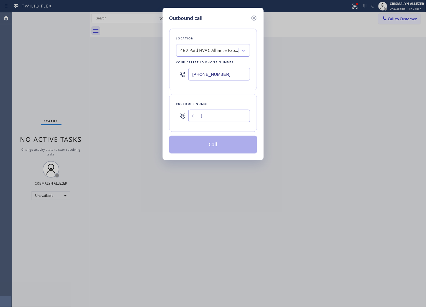
paste input "714) 742-5318"
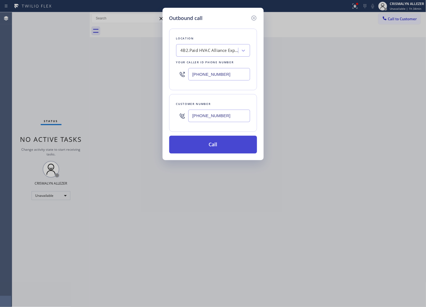
type input "[PHONE_NUMBER]"
click at [216, 145] on button "Call" at bounding box center [213, 145] width 88 height 18
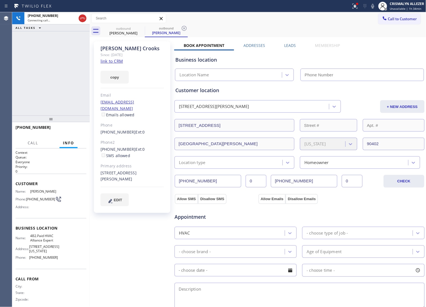
click at [115, 61] on link "link to CRM" at bounding box center [112, 61] width 22 height 6
type input "[PHONE_NUMBER]"
click at [82, 20] on icon at bounding box center [82, 18] width 7 height 7
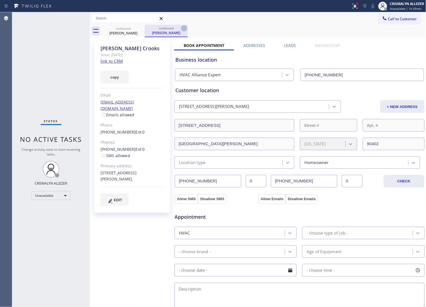
click at [184, 28] on icon at bounding box center [184, 28] width 5 height 5
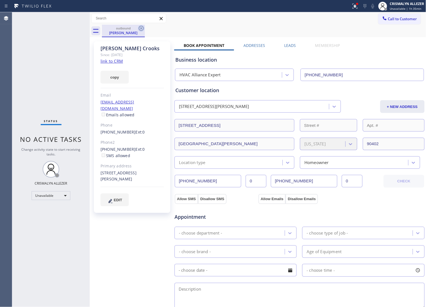
click at [141, 29] on icon at bounding box center [141, 28] width 7 height 7
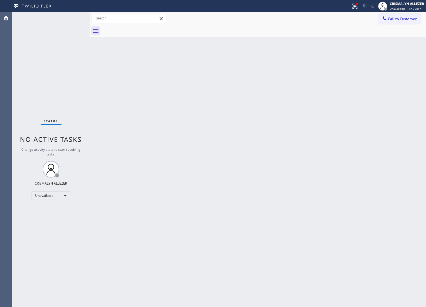
drag, startPoint x: 301, startPoint y: 170, endPoint x: 366, endPoint y: 90, distance: 103.0
click at [302, 168] on div "Back to Dashboard Change Sender ID Customers Technicians Select a contact Outbo…" at bounding box center [258, 159] width 337 height 294
click at [401, 20] on span "Call to Customer" at bounding box center [402, 18] width 29 height 5
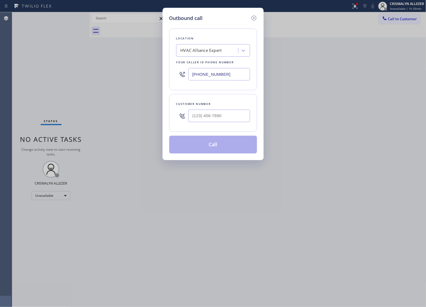
drag, startPoint x: 238, startPoint y: 74, endPoint x: 132, endPoint y: 95, distance: 108.3
click at [57, 80] on div "Outbound call Location HVAC Alliance Expert Your caller id phone number [PHONE_…" at bounding box center [213, 153] width 426 height 307
paste input "510) 674-1969"
type input "[PHONE_NUMBER]"
click at [216, 118] on input "(___) ___-____" at bounding box center [219, 115] width 62 height 12
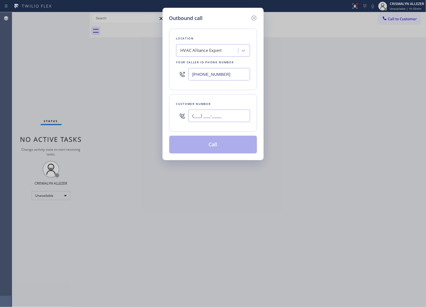
paste input "510) 364-4864"
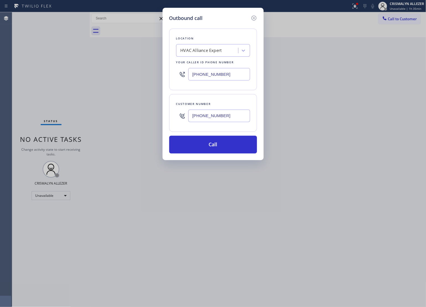
type input "[PHONE_NUMBER]"
drag, startPoint x: 214, startPoint y: 72, endPoint x: 164, endPoint y: 71, distance: 50.5
click at [164, 71] on div "Outbound call Location HVAC Alliance Expert Your caller id phone number [PHONE_…" at bounding box center [213, 84] width 101 height 152
paste input "510) 674-1969"
drag, startPoint x: 238, startPoint y: 72, endPoint x: 110, endPoint y: 70, distance: 128.4
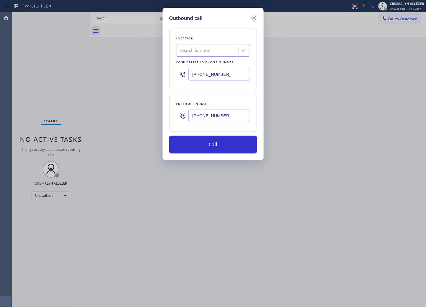
click at [110, 70] on div "Outbound call Location Search location Your caller id phone number [PHONE_NUMBE…" at bounding box center [213, 153] width 426 height 307
paste input "text"
type input "[PHONE_NUMBER]"
click at [216, 51] on div "Search location" at bounding box center [208, 51] width 60 height 10
paste input "Viking Best Appliance Crew Oakland"
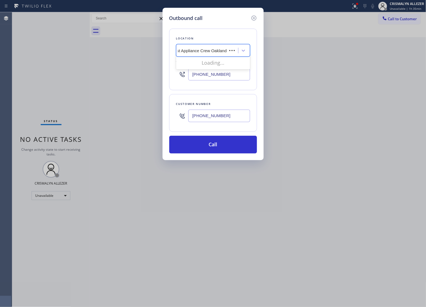
scroll to position [0, 13]
type input "Viking Best Appliance Crew Oakland"
click at [253, 20] on icon at bounding box center [253, 18] width 5 height 5
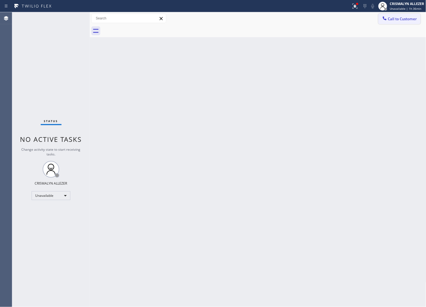
click at [399, 21] on span "Call to Customer" at bounding box center [402, 18] width 29 height 5
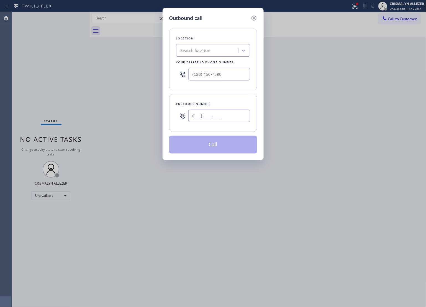
click at [233, 119] on input "(___) ___-____" at bounding box center [219, 115] width 62 height 12
paste input "510) 364-4864"
type input "[PHONE_NUMBER]"
drag, startPoint x: 214, startPoint y: 76, endPoint x: 116, endPoint y: 75, distance: 97.6
click at [117, 75] on div "Outbound call Location Search location Your caller id phone number (___) ___-__…" at bounding box center [213, 153] width 426 height 307
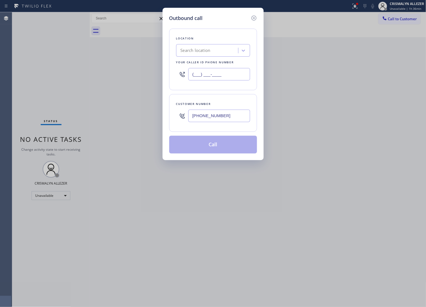
paste input "510) 674-1969"
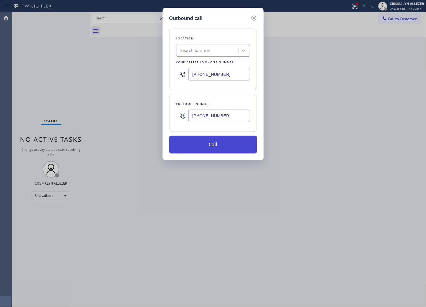
click at [209, 147] on button "Call" at bounding box center [213, 145] width 88 height 18
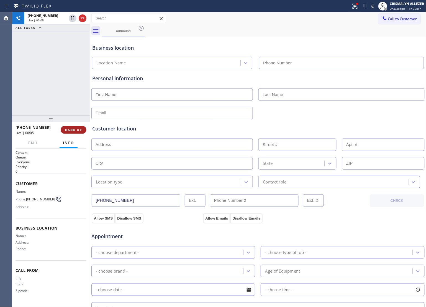
click at [72, 131] on span "HANG UP" at bounding box center [73, 130] width 17 height 4
click at [75, 131] on span "COMPLETE" at bounding box center [72, 130] width 19 height 4
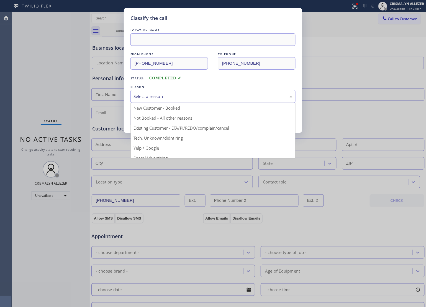
click at [197, 95] on div "Select a reason" at bounding box center [213, 96] width 159 height 6
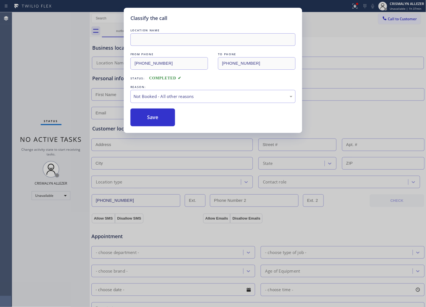
click at [156, 116] on button "Save" at bounding box center [153, 117] width 45 height 18
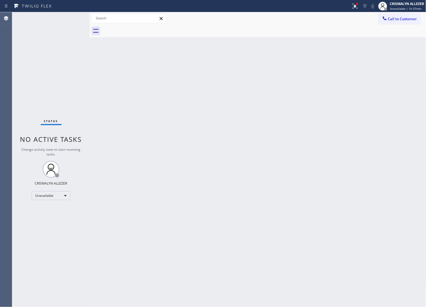
drag, startPoint x: 337, startPoint y: 125, endPoint x: 388, endPoint y: 58, distance: 84.0
click at [337, 122] on div "Back to Dashboard Change Sender ID Customers Technicians Select a contact Outbo…" at bounding box center [258, 159] width 337 height 294
drag, startPoint x: 412, startPoint y: 21, endPoint x: 348, endPoint y: 49, distance: 69.9
click at [409, 23] on button "Call to Customer" at bounding box center [400, 19] width 42 height 11
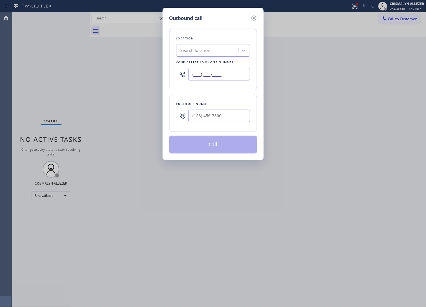
drag, startPoint x: 240, startPoint y: 73, endPoint x: 101, endPoint y: 79, distance: 139.8
click at [102, 79] on div "Outbound call Location Search location Your caller id phone number (___) ___-__…" at bounding box center [213, 153] width 426 height 307
paste input "813) 534-4716"
type input "[PHONE_NUMBER]"
click at [212, 123] on div at bounding box center [219, 116] width 62 height 18
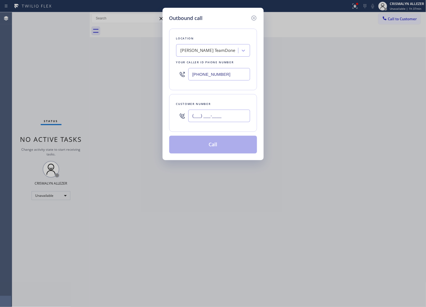
click at [216, 114] on input "(___) ___-____" at bounding box center [219, 115] width 62 height 12
paste input "656) 225-2583"
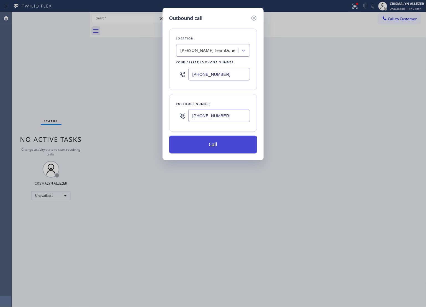
type input "[PHONE_NUMBER]"
click at [214, 145] on button "Call" at bounding box center [213, 145] width 88 height 18
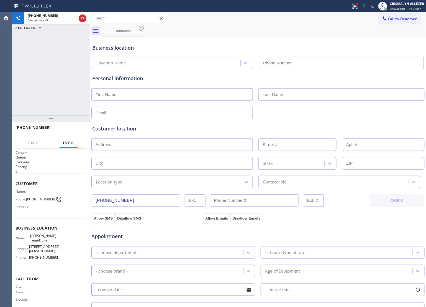
type input "[PHONE_NUMBER]"
click at [69, 131] on span "HANG UP" at bounding box center [73, 130] width 17 height 4
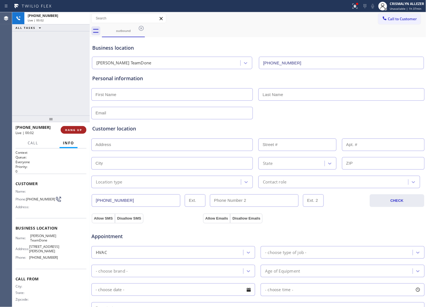
click at [69, 131] on span "HANG UP" at bounding box center [73, 130] width 17 height 4
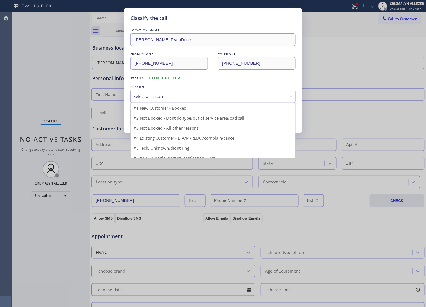
click at [197, 91] on div "Select a reason" at bounding box center [213, 96] width 165 height 13
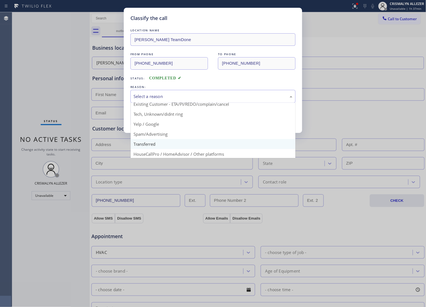
scroll to position [38, 0]
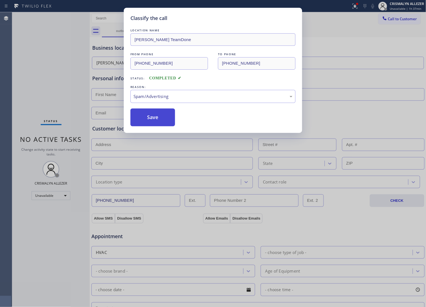
click at [153, 123] on button "Save" at bounding box center [153, 117] width 45 height 18
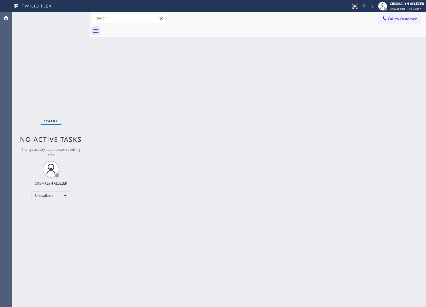
click at [404, 20] on span "Call to Customer" at bounding box center [402, 18] width 29 height 5
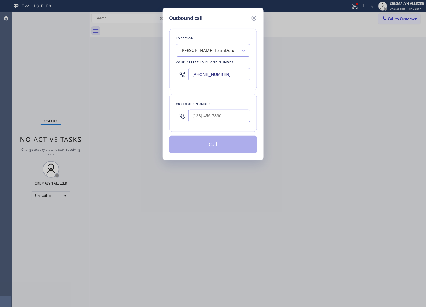
drag, startPoint x: 245, startPoint y: 73, endPoint x: 95, endPoint y: 90, distance: 150.6
click at [103, 89] on div "Outbound call Location [GEOGRAPHIC_DATA] TeamDone Your caller id phone number […" at bounding box center [213, 153] width 426 height 307
paste input "727) 513-1712"
type input "[PHONE_NUMBER]"
click at [221, 117] on input "(___) ___-____" at bounding box center [219, 115] width 62 height 12
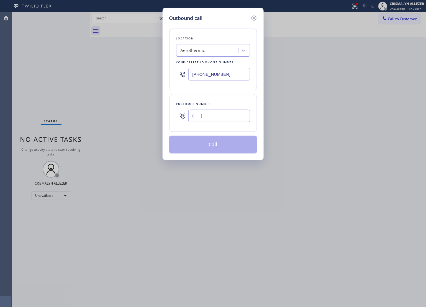
paste input "656) 225-2583"
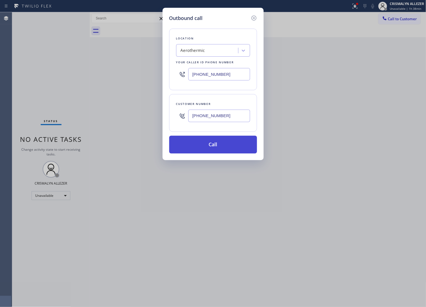
type input "[PHONE_NUMBER]"
click at [218, 144] on button "Call" at bounding box center [213, 145] width 88 height 18
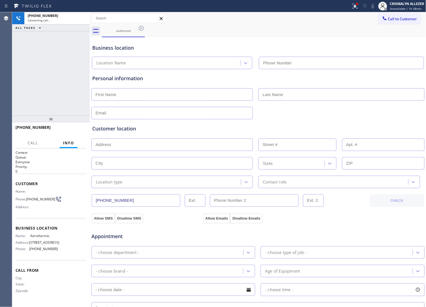
type input "[PHONE_NUMBER]"
click at [69, 129] on span "HANG UP" at bounding box center [73, 130] width 17 height 4
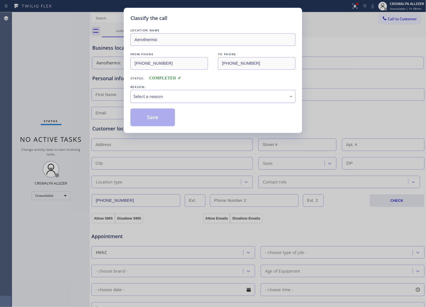
click at [205, 96] on div "Select a reason" at bounding box center [213, 96] width 159 height 6
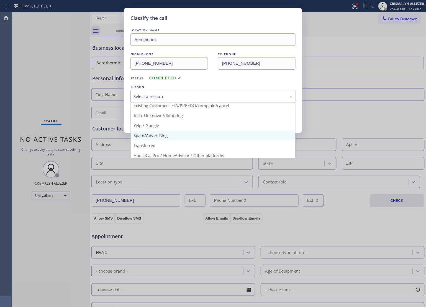
scroll to position [35, 0]
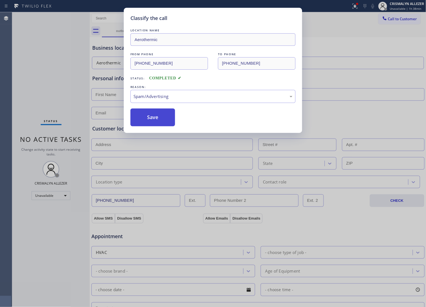
drag, startPoint x: 159, startPoint y: 120, endPoint x: 159, endPoint y: 126, distance: 6.4
click at [159, 121] on button "Save" at bounding box center [153, 117] width 45 height 18
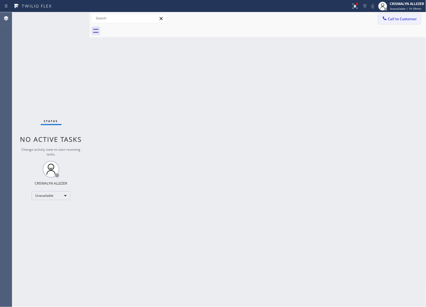
click at [401, 22] on button "Call to Customer" at bounding box center [400, 19] width 42 height 11
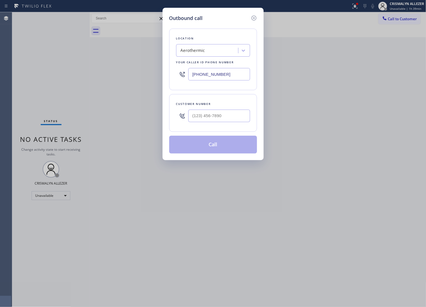
paste input "833) 558-1241"
drag, startPoint x: 138, startPoint y: 75, endPoint x: 121, endPoint y: 73, distance: 17.6
click at [119, 74] on div "Outbound call Location Aerothermic Your caller id phone number [PHONE_NUMBER] C…" at bounding box center [213, 153] width 426 height 307
type input "[PHONE_NUMBER]"
click at [225, 114] on input "(___) ___-____" at bounding box center [219, 115] width 62 height 12
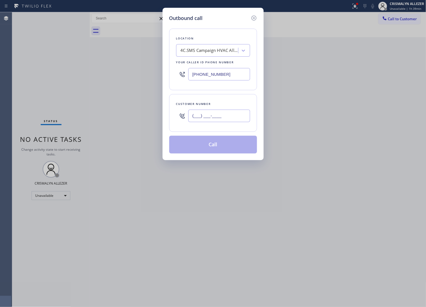
paste input "619) 379-0007"
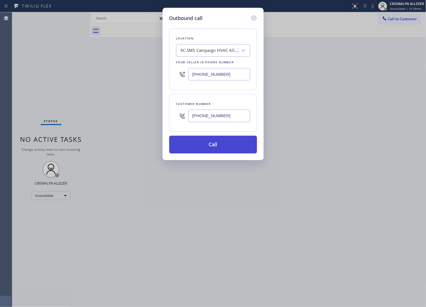
type input "[PHONE_NUMBER]"
click at [212, 149] on button "Call" at bounding box center [213, 145] width 88 height 18
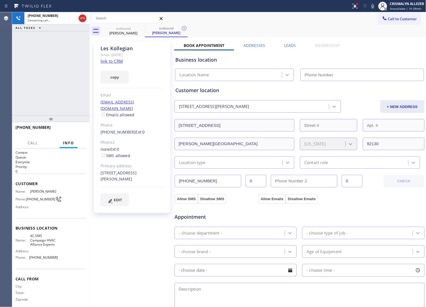
type input "[PHONE_NUMBER]"
click at [71, 130] on span "HANG UP" at bounding box center [73, 130] width 17 height 4
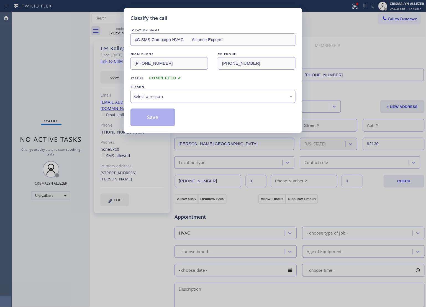
click at [200, 99] on div "Select a reason" at bounding box center [213, 96] width 159 height 6
click at [154, 114] on button "Save" at bounding box center [153, 117] width 45 height 18
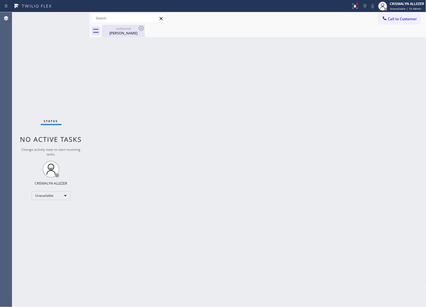
click at [121, 30] on div "[PERSON_NAME]" at bounding box center [124, 32] width 42 height 5
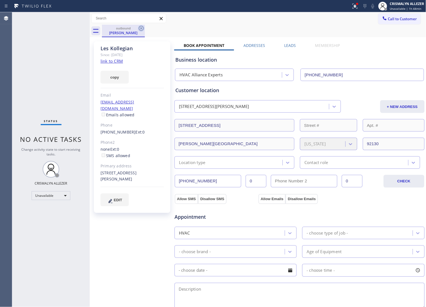
click at [139, 30] on icon at bounding box center [141, 28] width 7 height 7
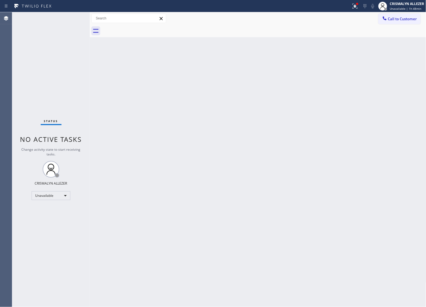
click at [397, 21] on span "Call to Customer" at bounding box center [402, 18] width 29 height 5
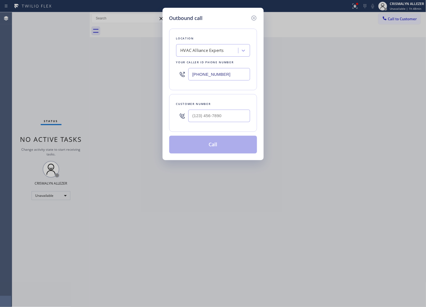
drag, startPoint x: 235, startPoint y: 76, endPoint x: 124, endPoint y: 81, distance: 111.0
click at [124, 81] on div "Outbound call Location HVAC Alliance Experts Your caller id phone number [PHONE…" at bounding box center [213, 153] width 426 height 307
paste input "561) 944-5636"
type input "[PHONE_NUMBER]"
click at [227, 117] on input "(___) ___-____" at bounding box center [219, 115] width 62 height 12
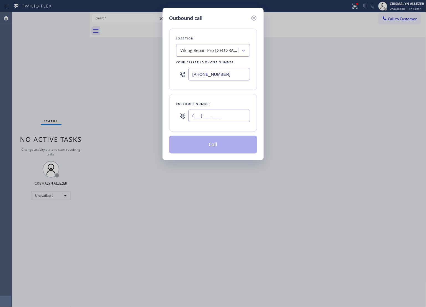
paste input "239) 203-2692"
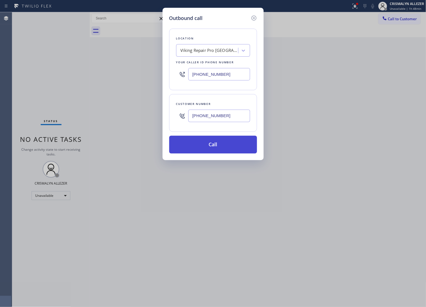
type input "[PHONE_NUMBER]"
click at [218, 147] on button "Call" at bounding box center [213, 145] width 88 height 18
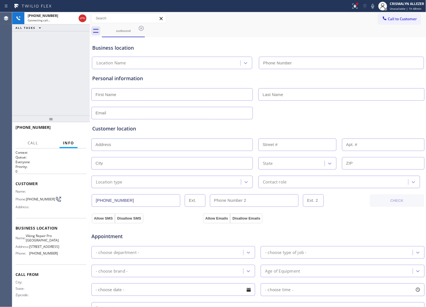
type input "[PHONE_NUMBER]"
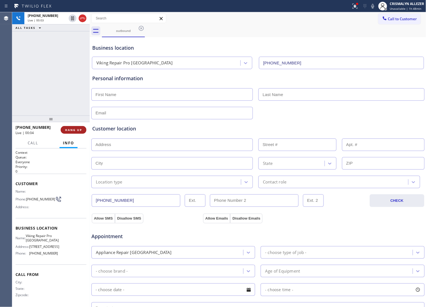
click at [72, 133] on button "HANG UP" at bounding box center [74, 130] width 26 height 8
click at [73, 131] on span "COMPLETE" at bounding box center [72, 130] width 19 height 4
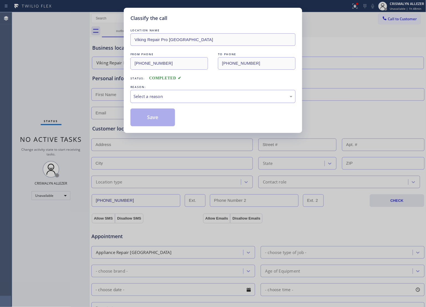
click at [206, 99] on div "Select a reason" at bounding box center [213, 96] width 159 height 6
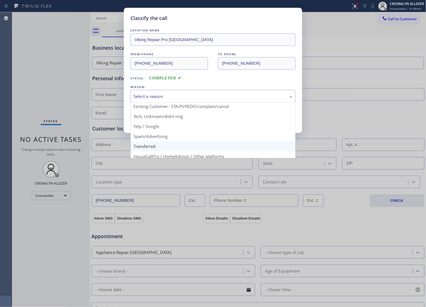
scroll to position [35, 0]
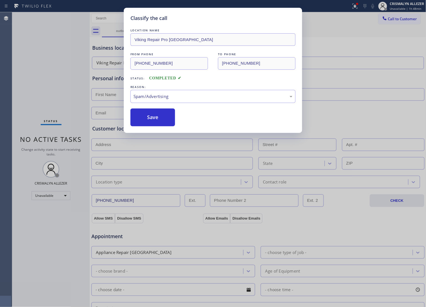
click at [151, 125] on button "Save" at bounding box center [153, 117] width 45 height 18
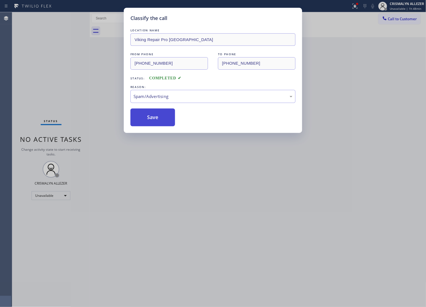
click at [155, 114] on button "Save" at bounding box center [153, 117] width 45 height 18
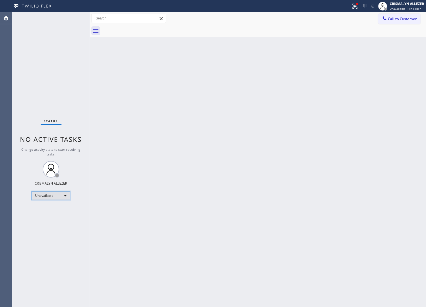
click at [67, 197] on div "Unavailable" at bounding box center [51, 195] width 39 height 9
click at [50, 225] on li "Break" at bounding box center [51, 223] width 38 height 7
